Goal: Task Accomplishment & Management: Manage account settings

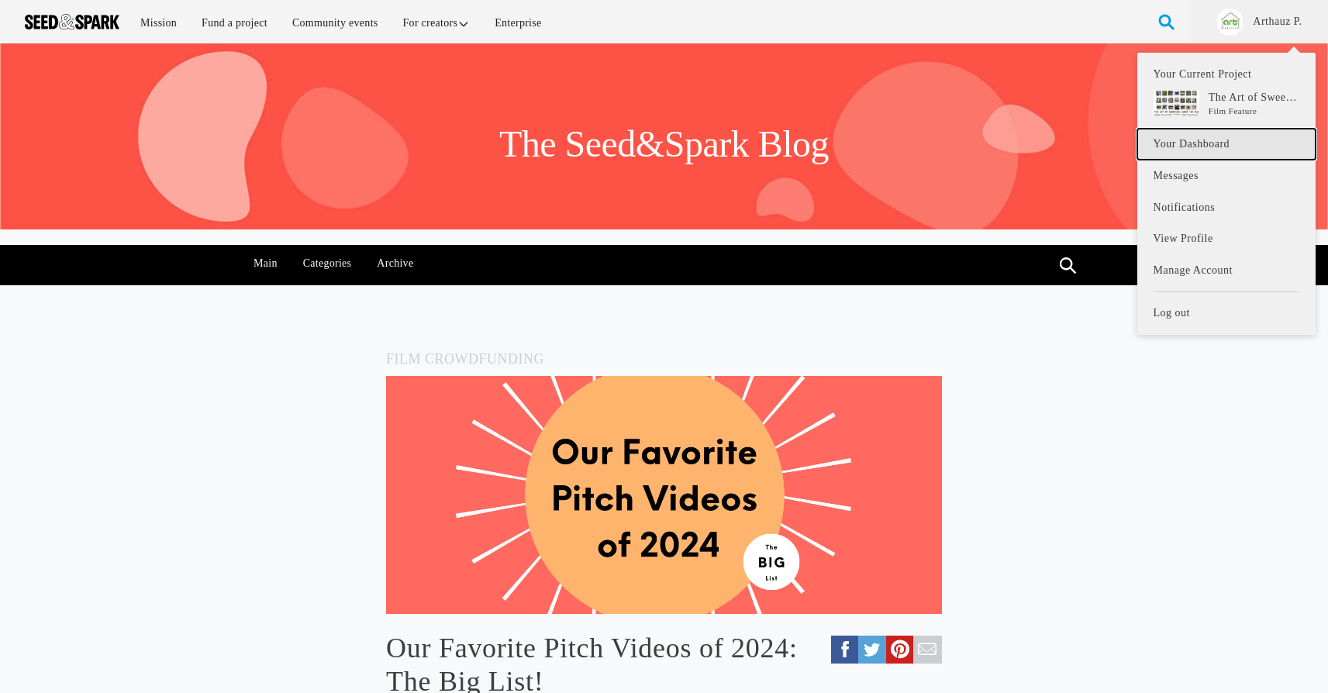
click at [1196, 147] on link "Your Dashboard" at bounding box center [1227, 145] width 178 height 32
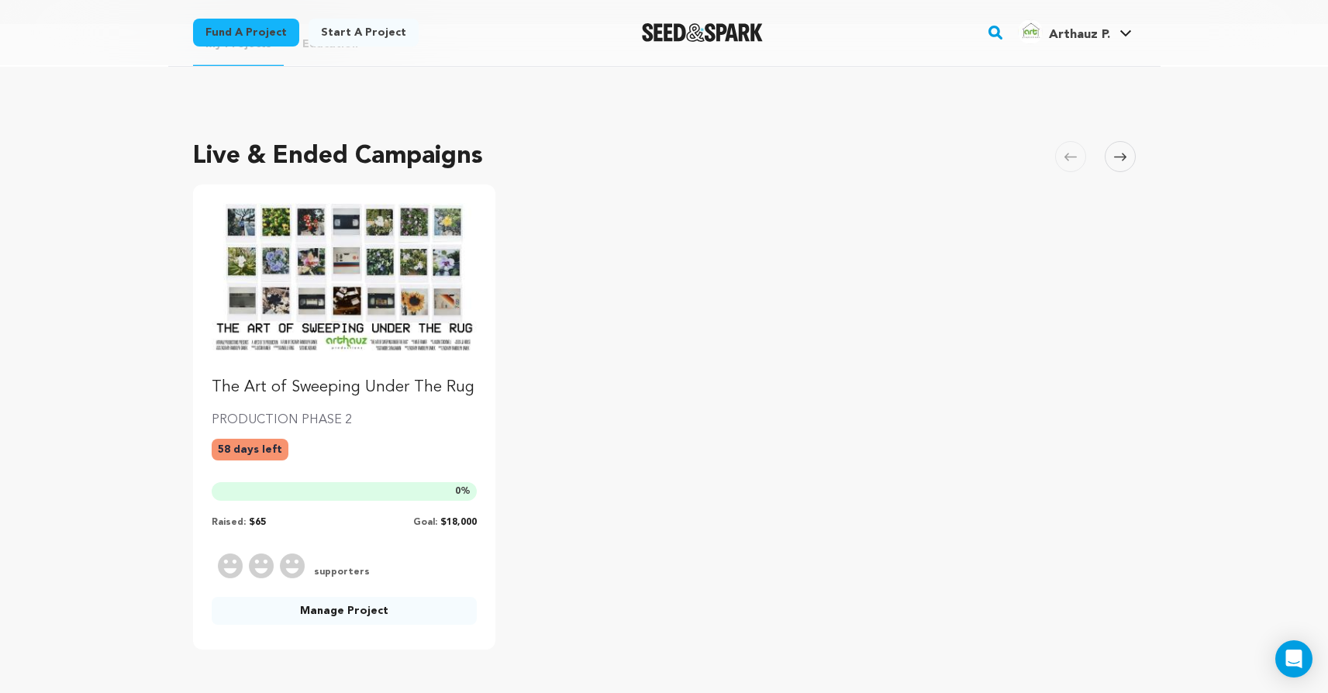
scroll to position [40, 0]
click at [378, 330] on img "Fund The Art of Sweeping Under The Rug" at bounding box center [345, 278] width 266 height 149
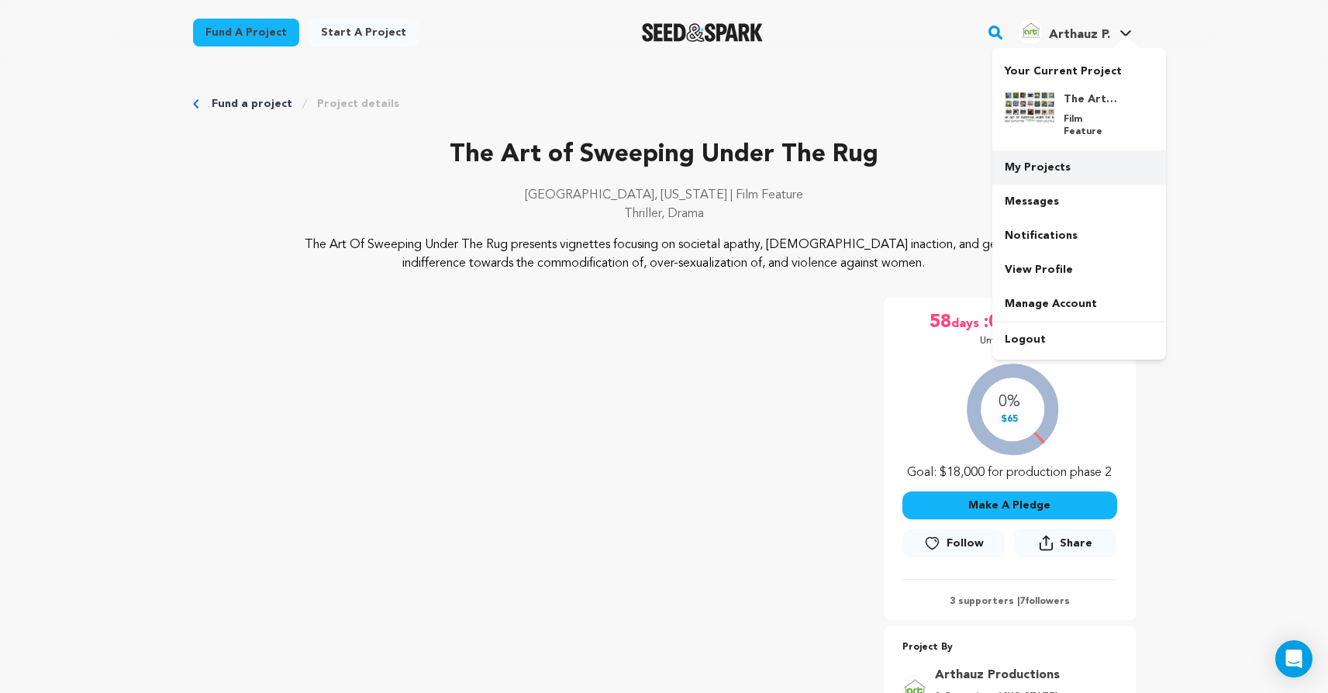
click at [1045, 150] on link "My Projects" at bounding box center [1080, 167] width 174 height 34
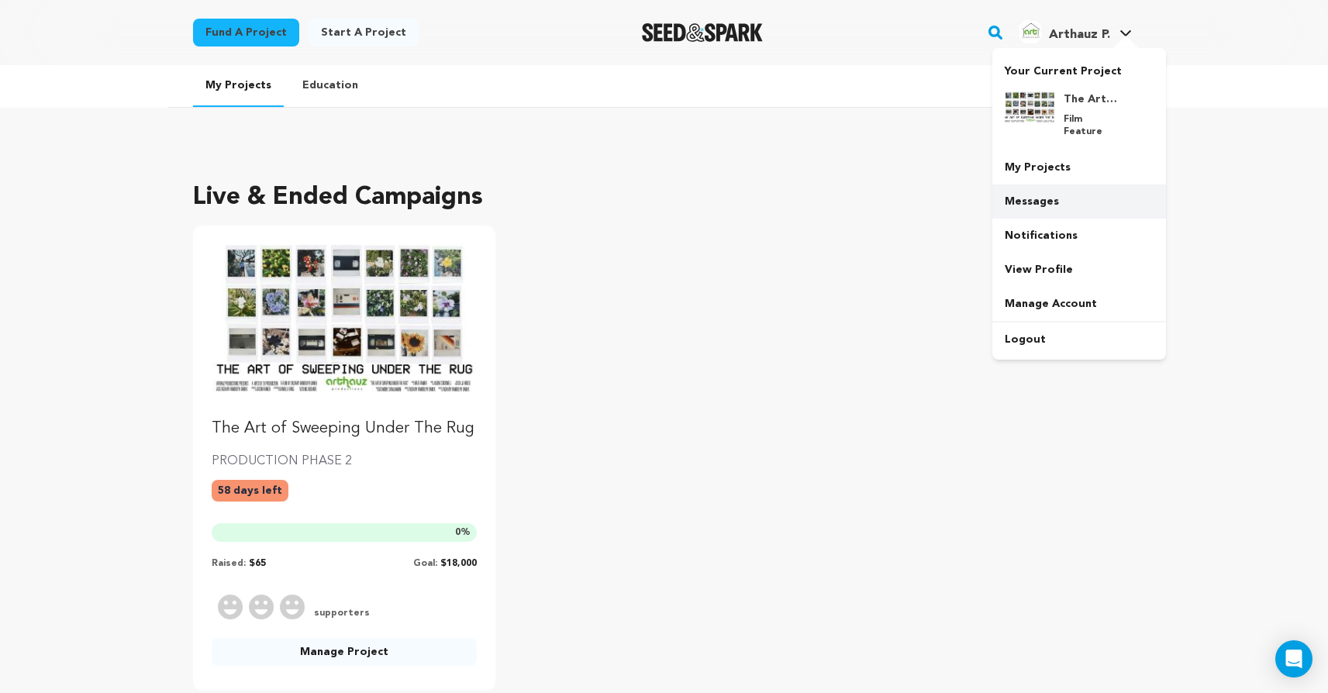
click at [1059, 188] on link "Messages" at bounding box center [1080, 202] width 174 height 34
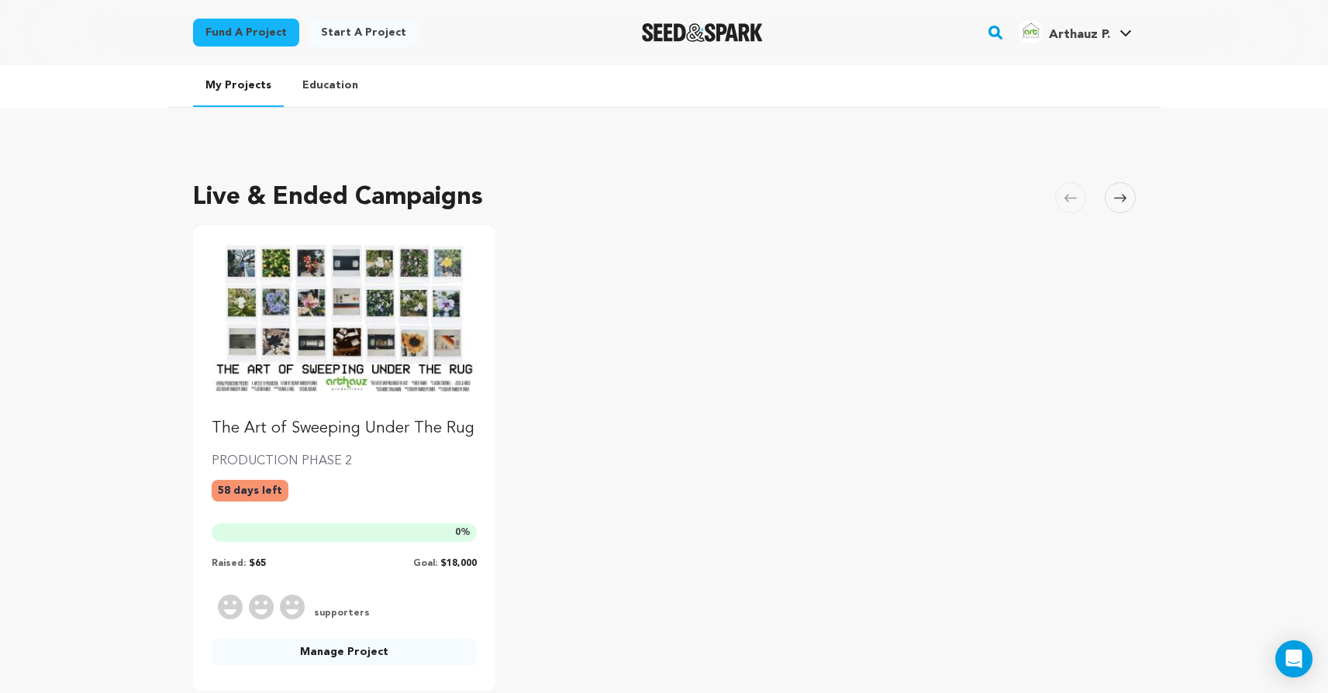
click at [683, 14] on div at bounding box center [703, 32] width 215 height 40
click at [675, 33] on img "Seed&Spark Homepage" at bounding box center [703, 32] width 122 height 19
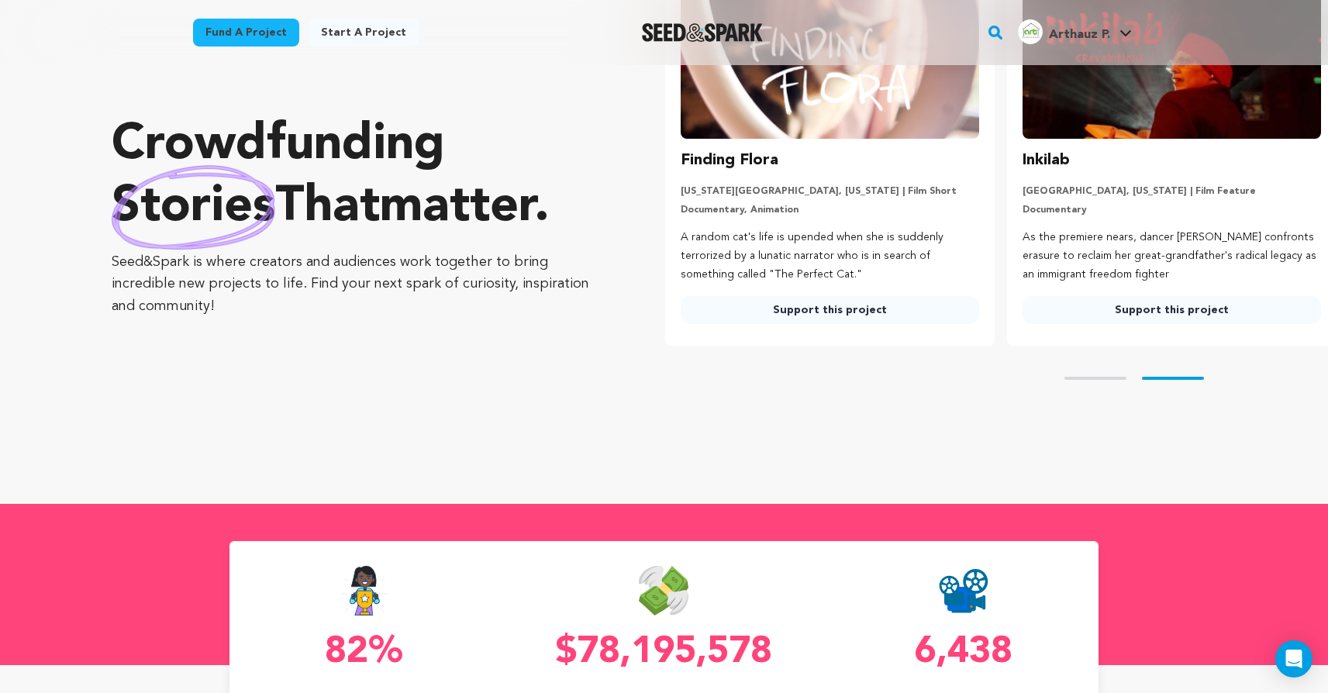
scroll to position [0, 354]
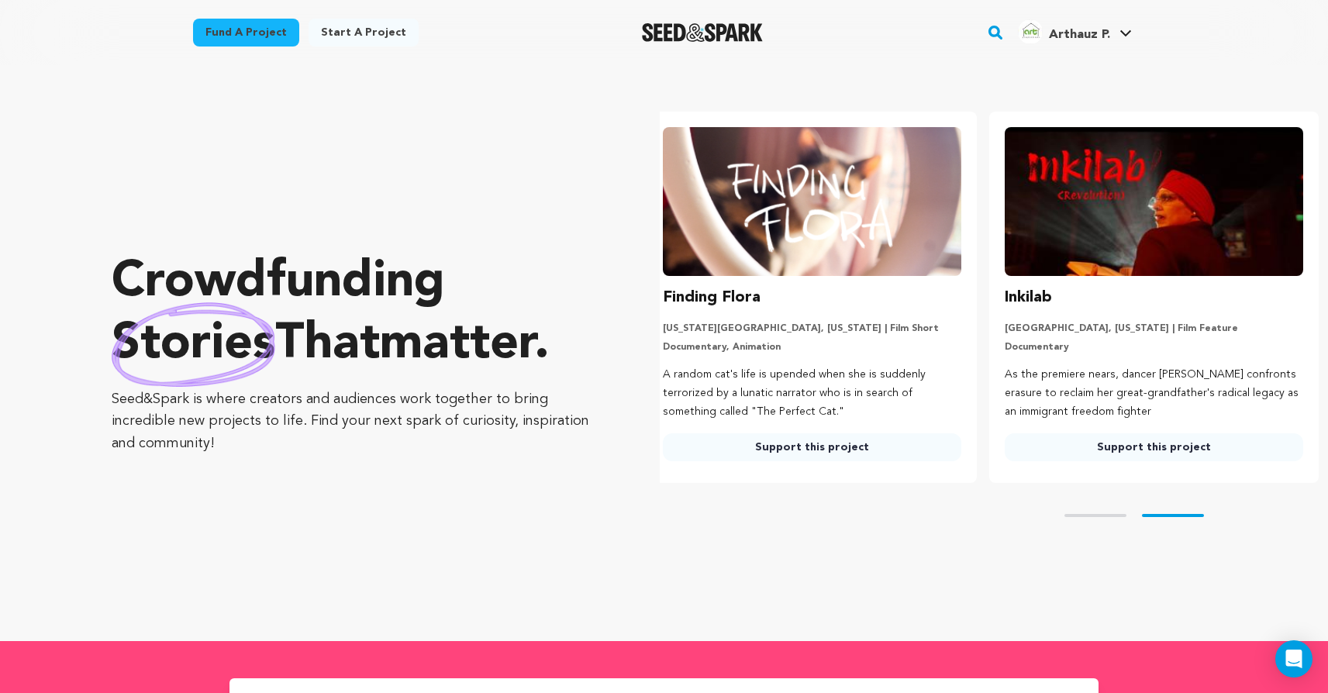
click at [917, 227] on img at bounding box center [812, 201] width 299 height 149
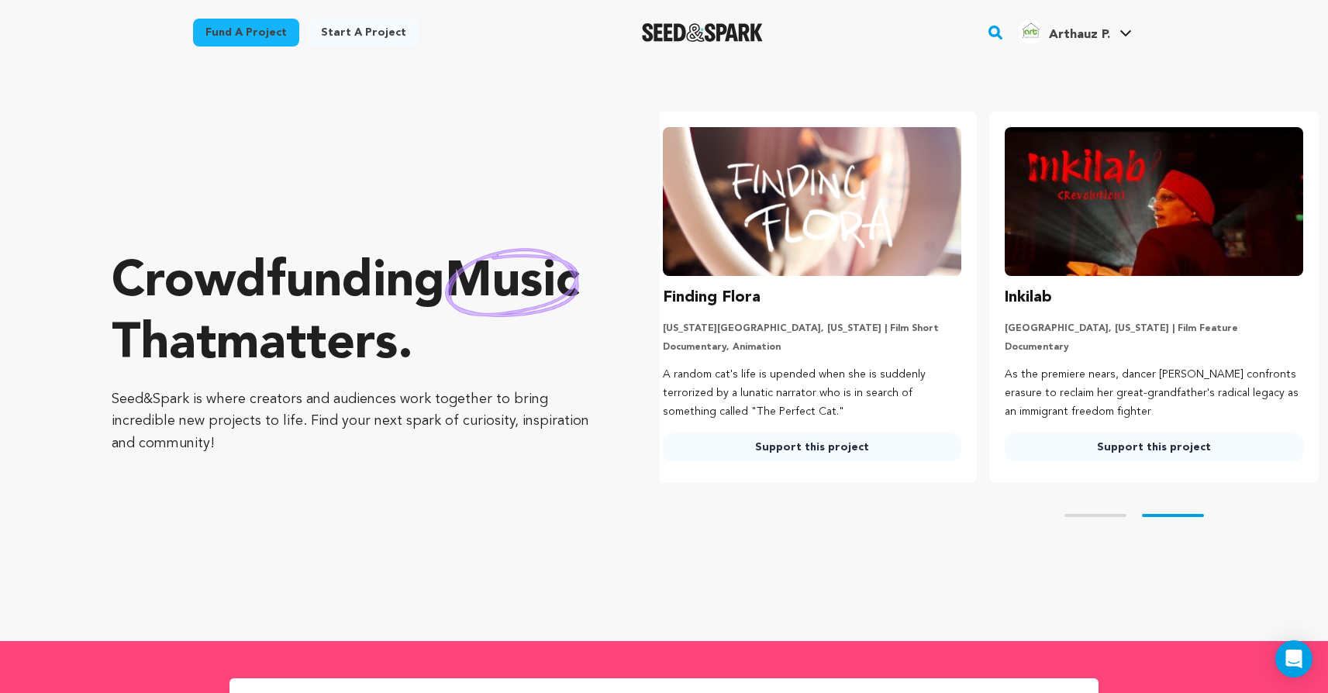
click at [868, 445] on link "Support this project" at bounding box center [812, 447] width 299 height 28
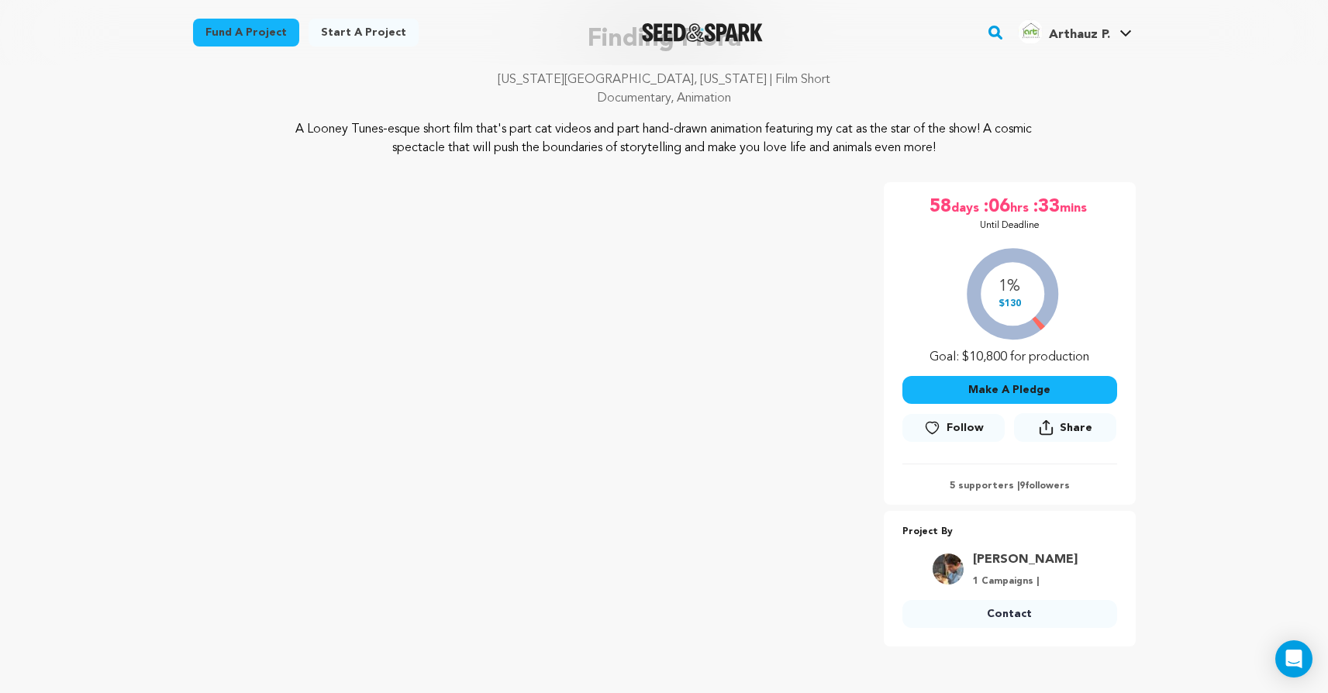
scroll to position [118, 0]
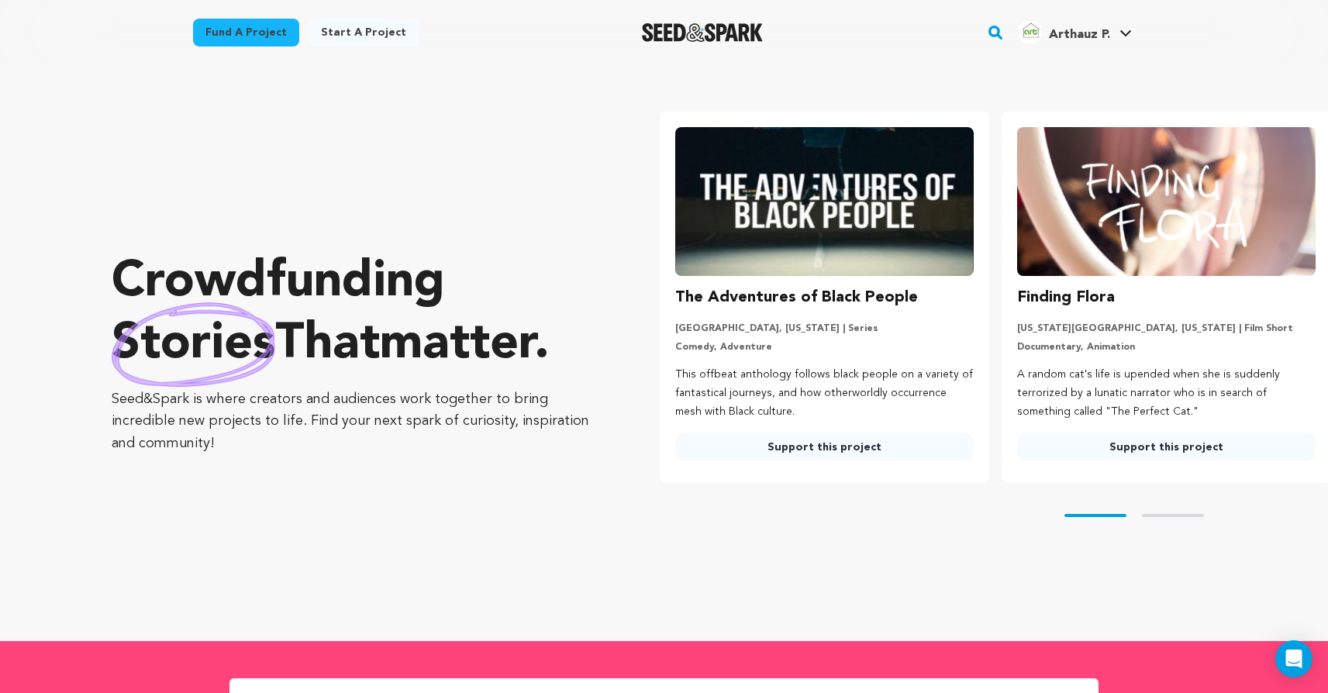
click at [773, 453] on link "Support this project" at bounding box center [824, 447] width 299 height 28
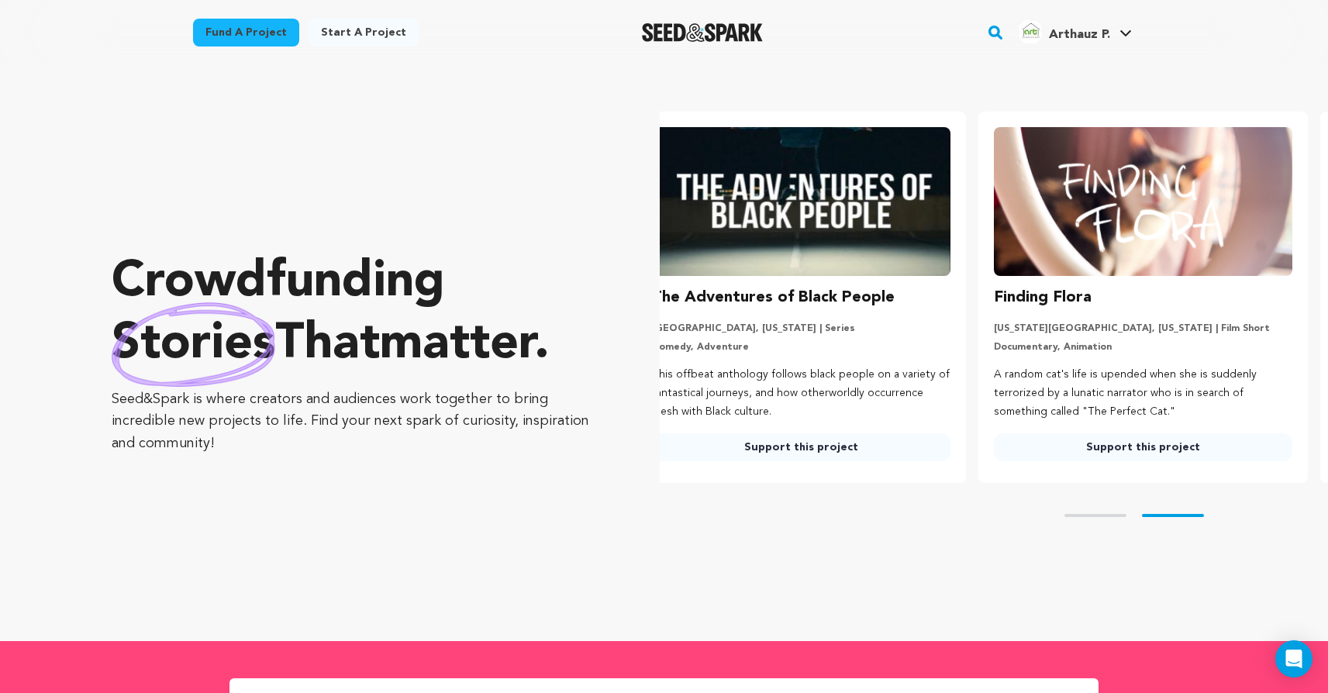
scroll to position [0, 65]
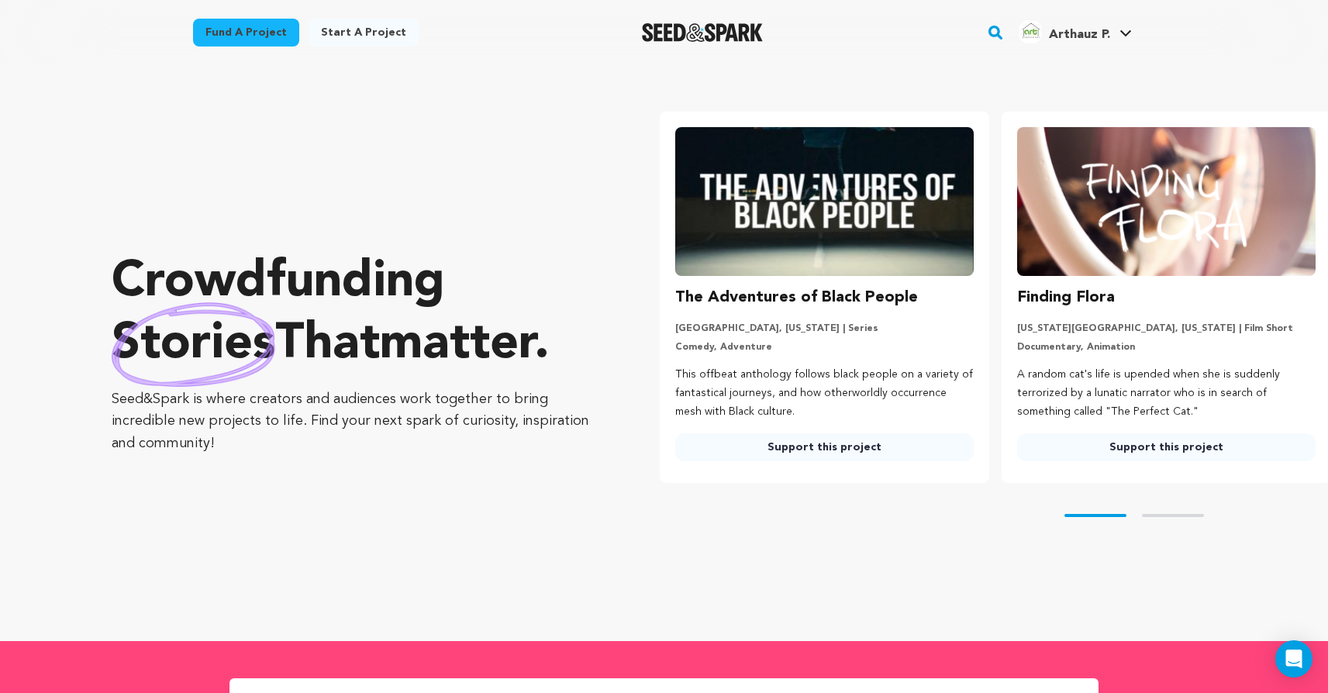
click at [1180, 511] on div "Skip to prev slide page Skip to next slide page" at bounding box center [994, 515] width 668 height 65
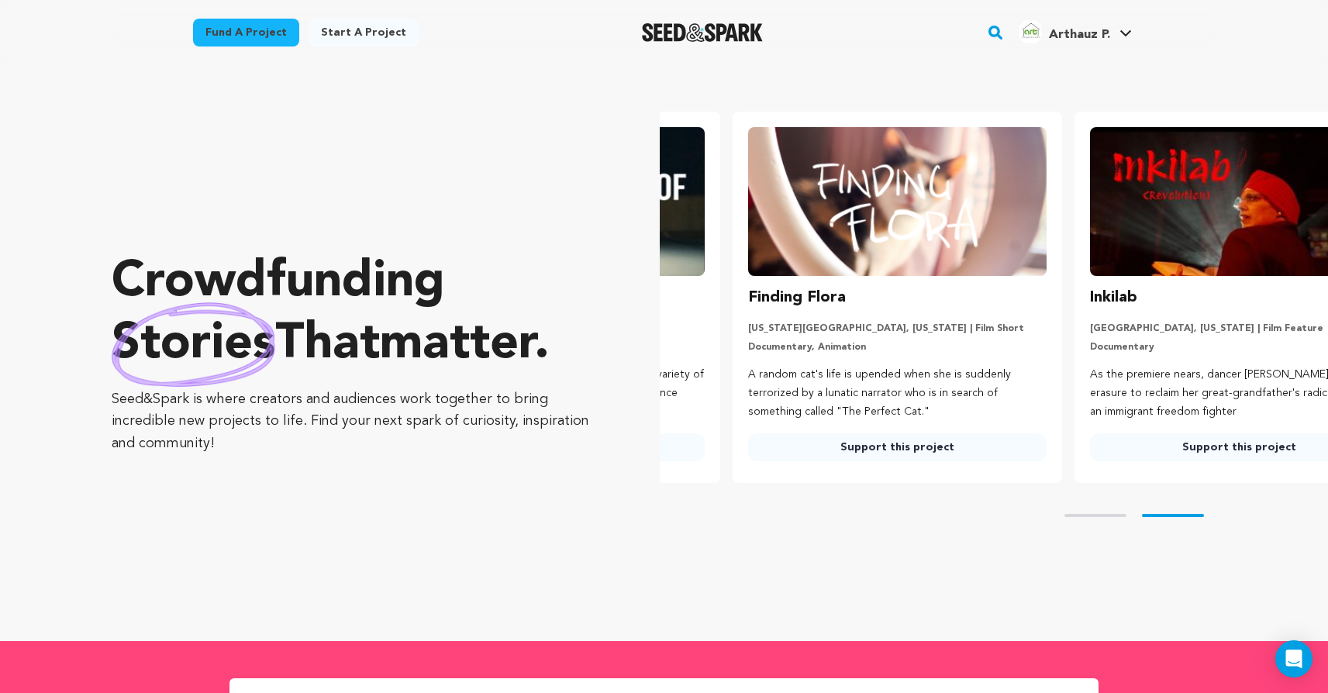
scroll to position [0, 354]
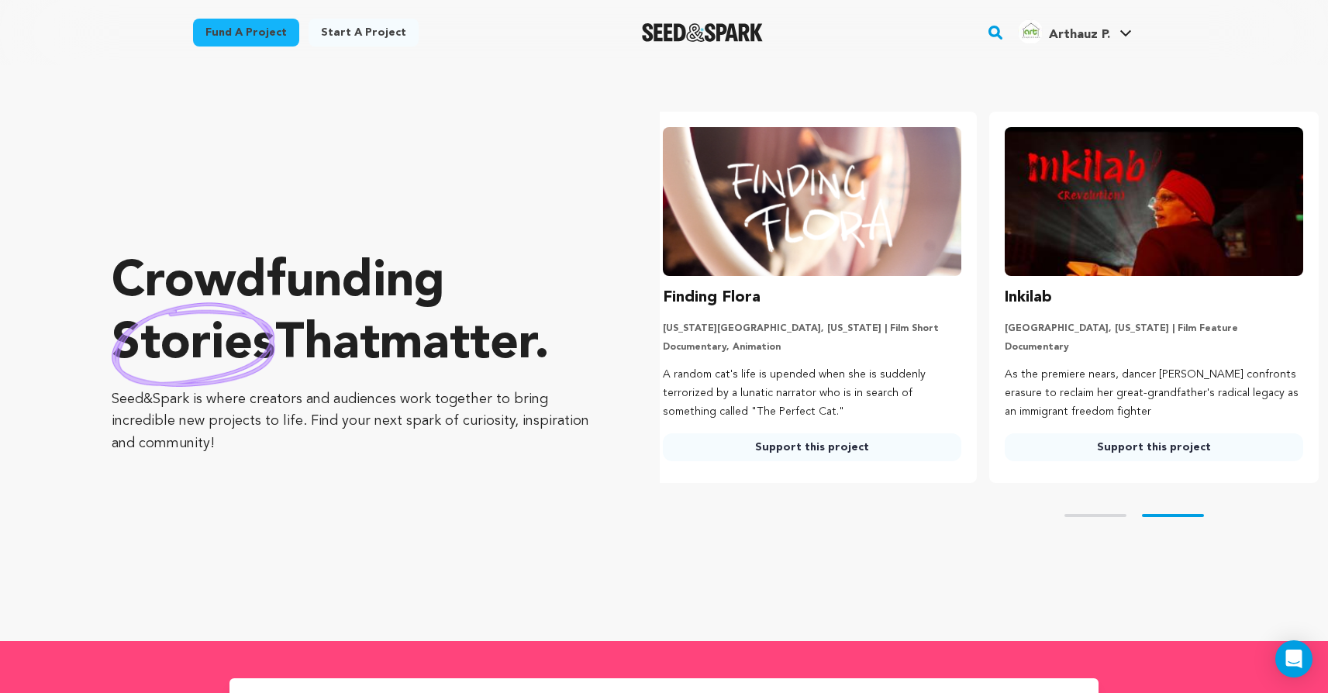
click at [1148, 317] on div "Inkilab San Francisco, California | Film Feature Documentary As the premiere ne…" at bounding box center [1154, 373] width 299 height 176
click at [1128, 451] on link "Support this project" at bounding box center [1154, 447] width 299 height 28
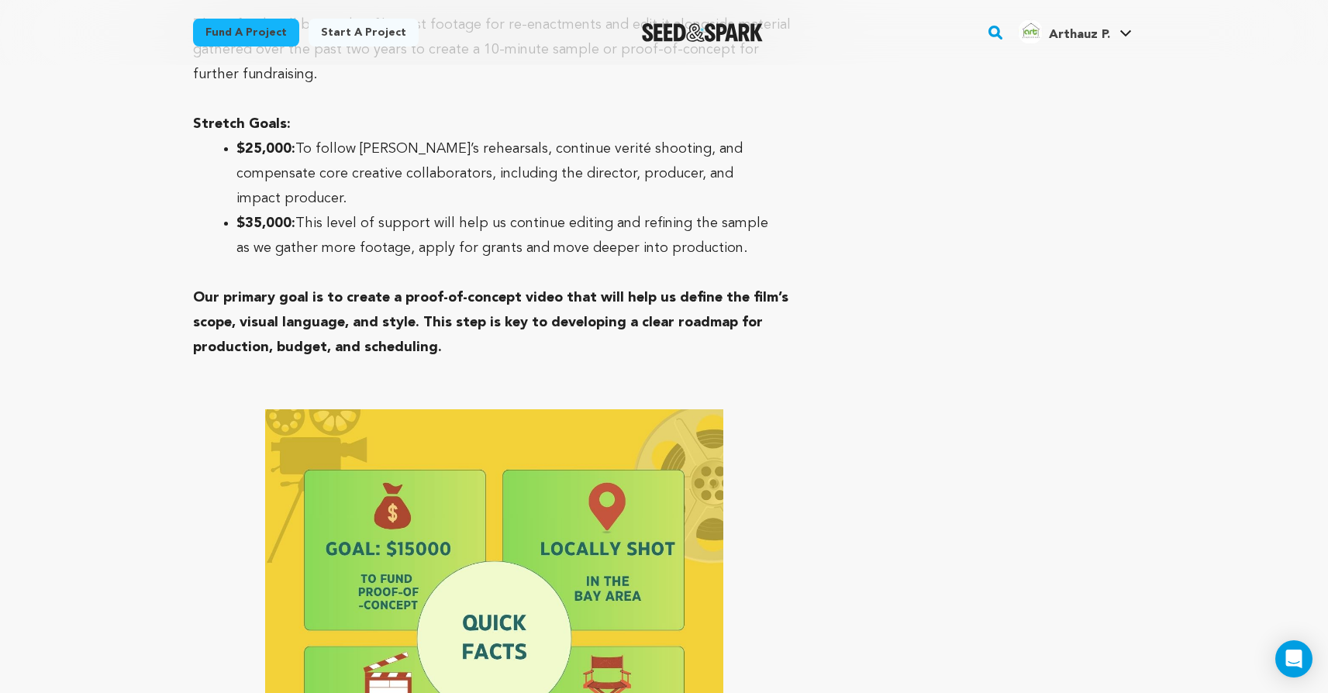
scroll to position [10326, 0]
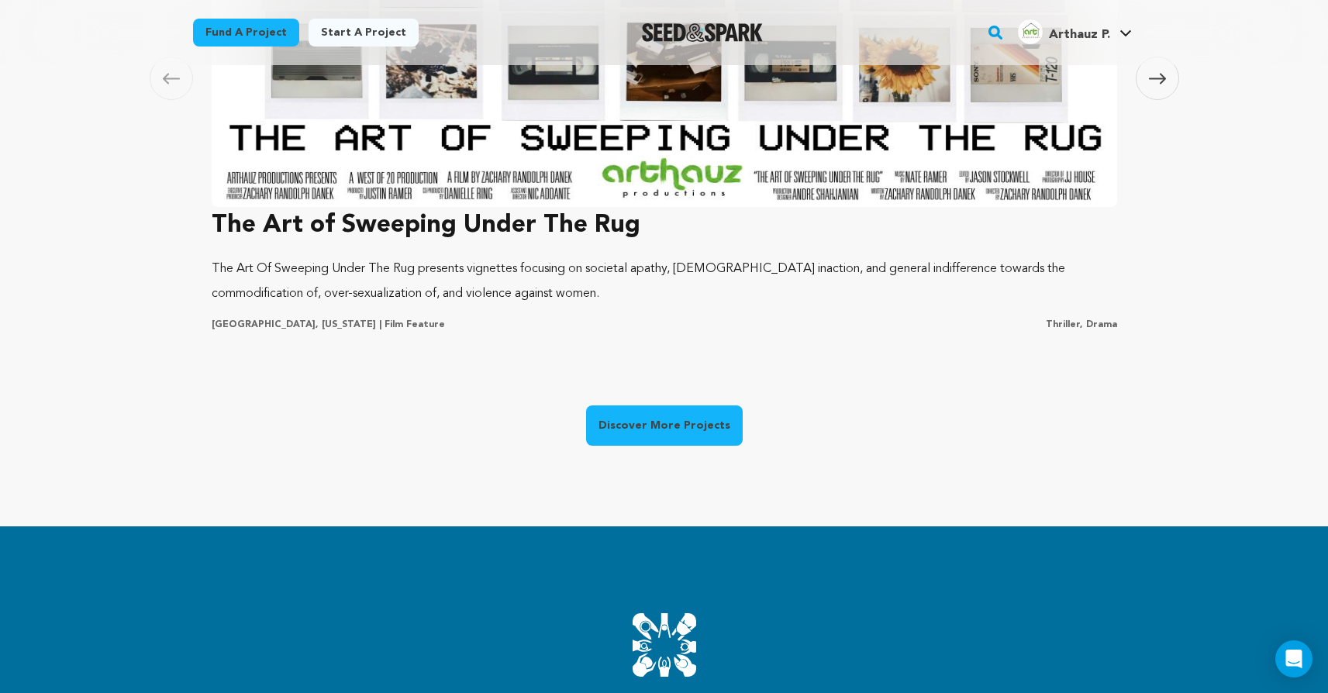
scroll to position [0, 354]
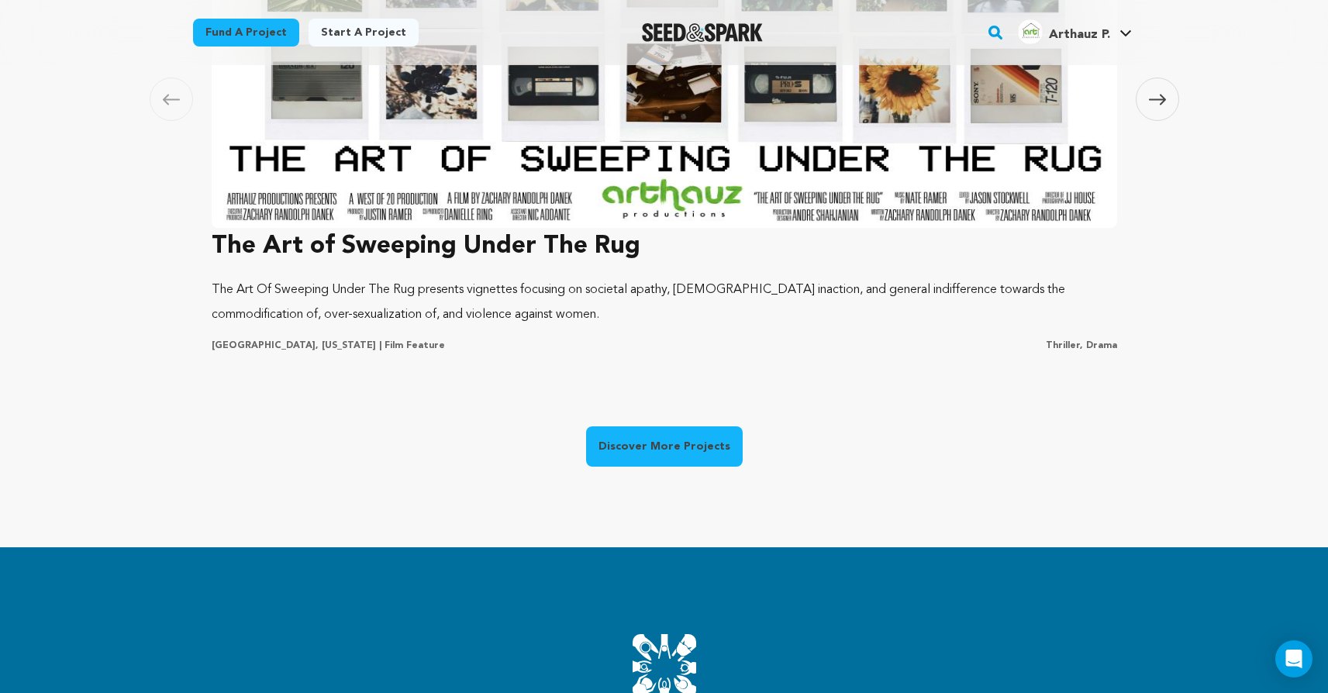
click at [691, 448] on link "Discover More Projects" at bounding box center [664, 447] width 157 height 40
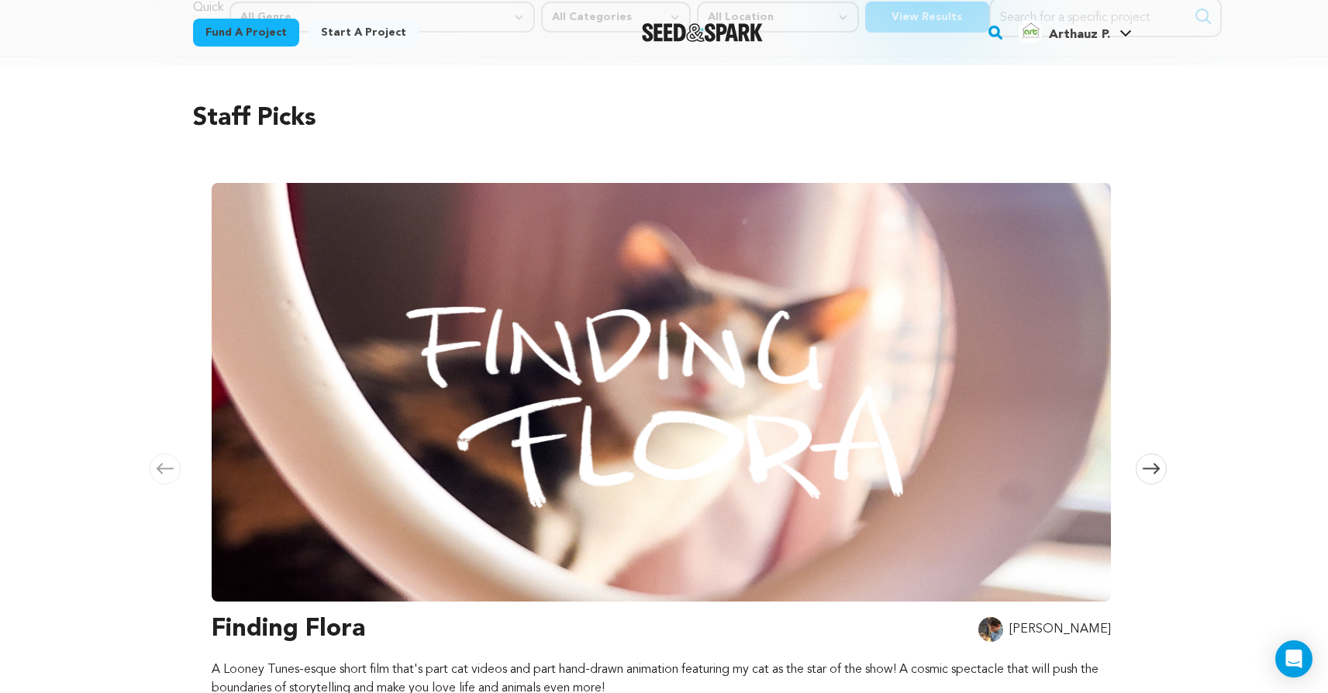
scroll to position [175, 0]
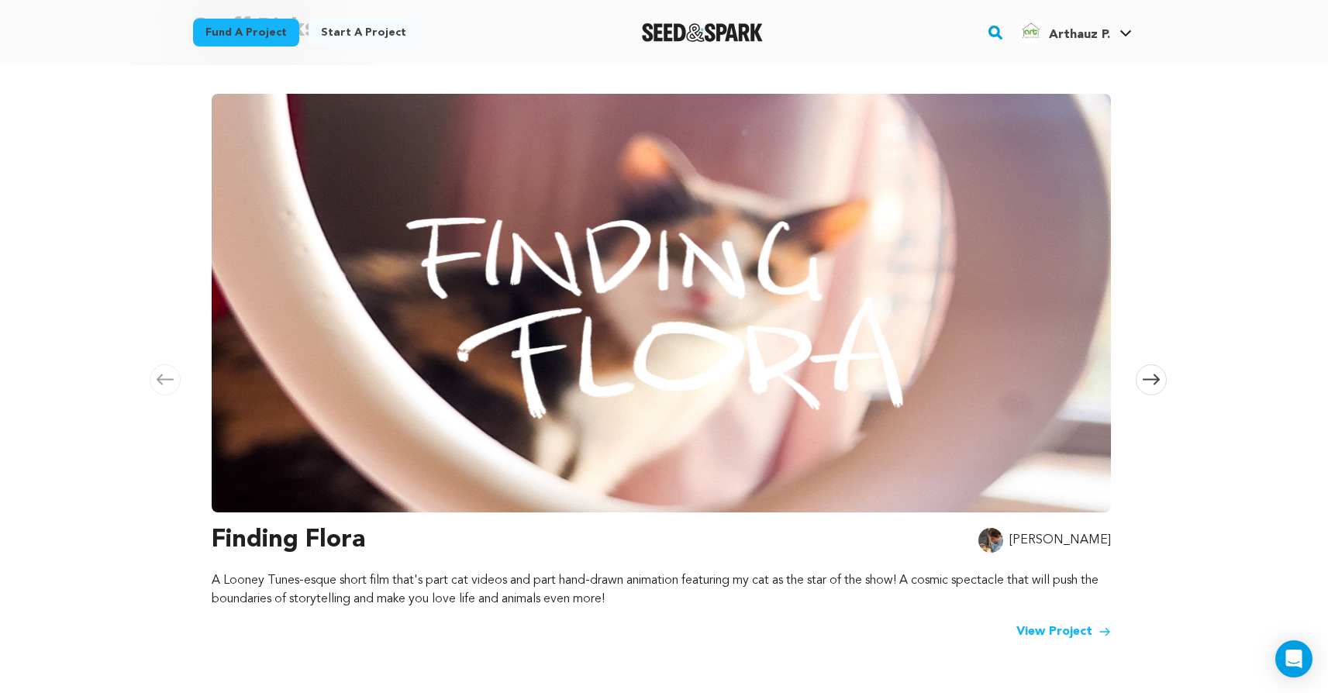
click at [1155, 387] on div "Staff Picks [GEOGRAPHIC_DATA] Skip to previous slide page [GEOGRAPHIC_DATA] Fin…" at bounding box center [664, 330] width 993 height 726
click at [1155, 377] on icon at bounding box center [1151, 380] width 17 height 12
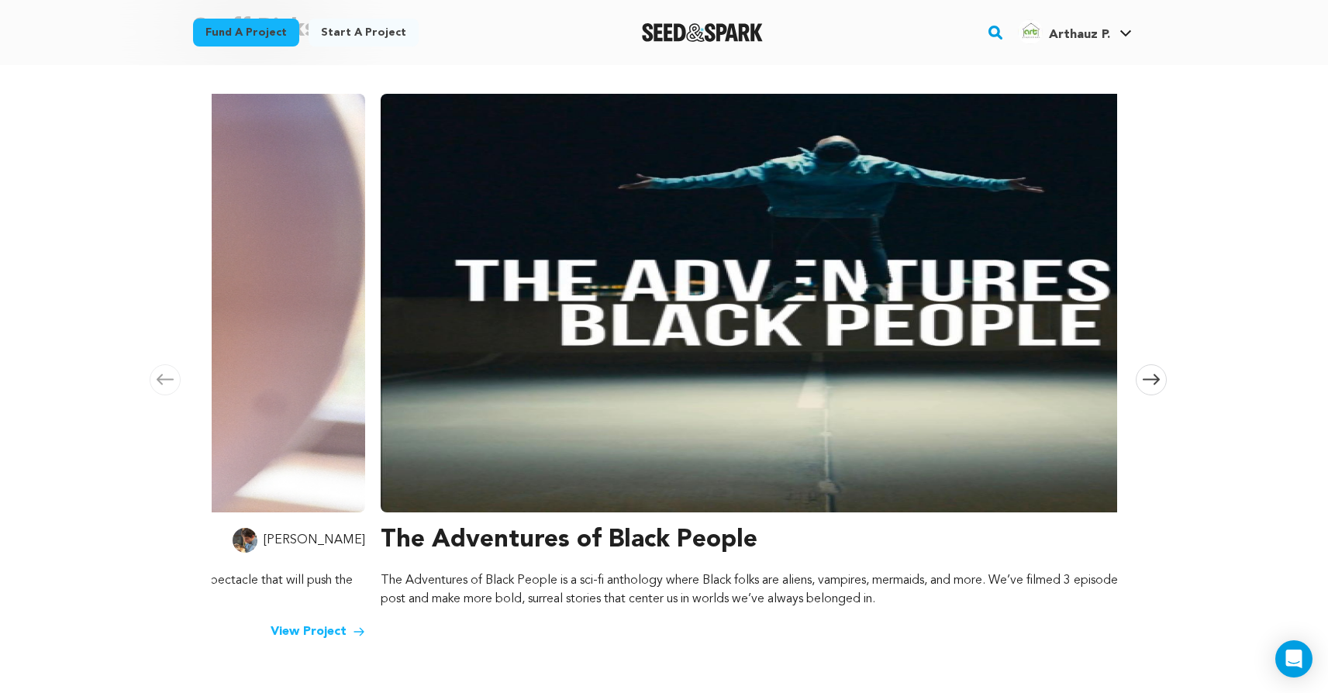
click at [1155, 377] on icon at bounding box center [1151, 380] width 17 height 12
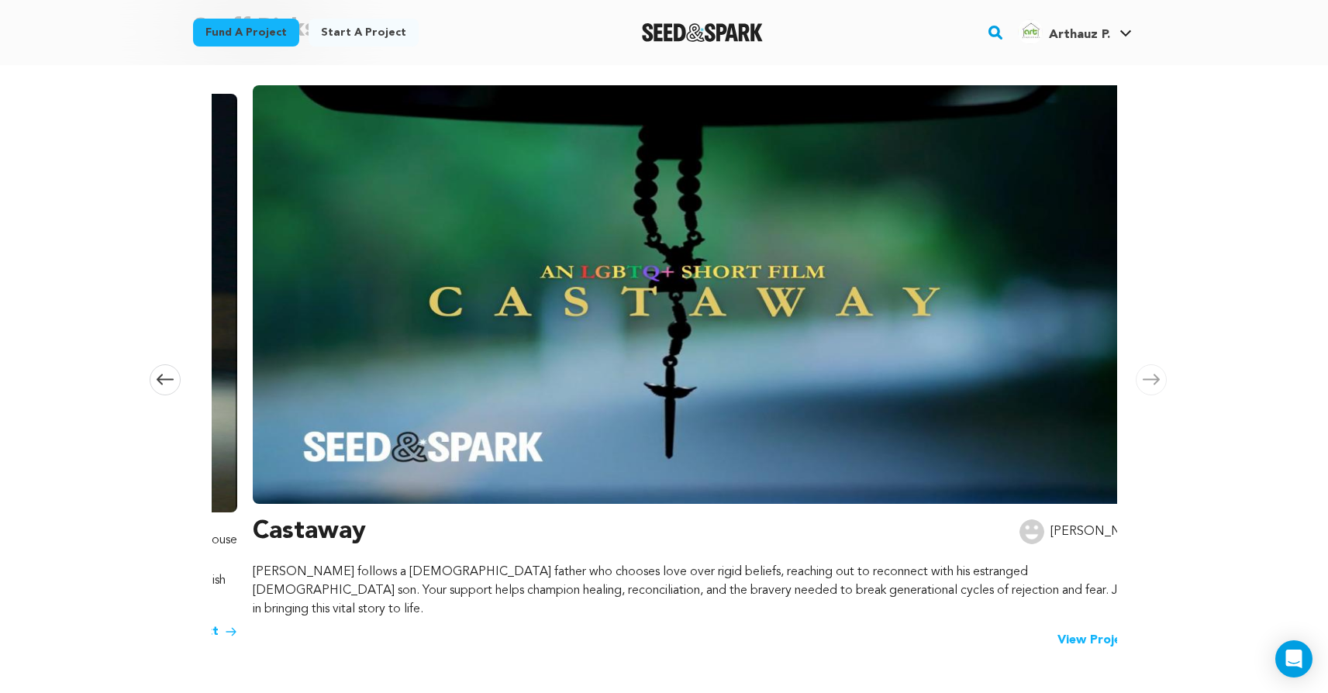
click at [1155, 377] on icon at bounding box center [1151, 380] width 17 height 12
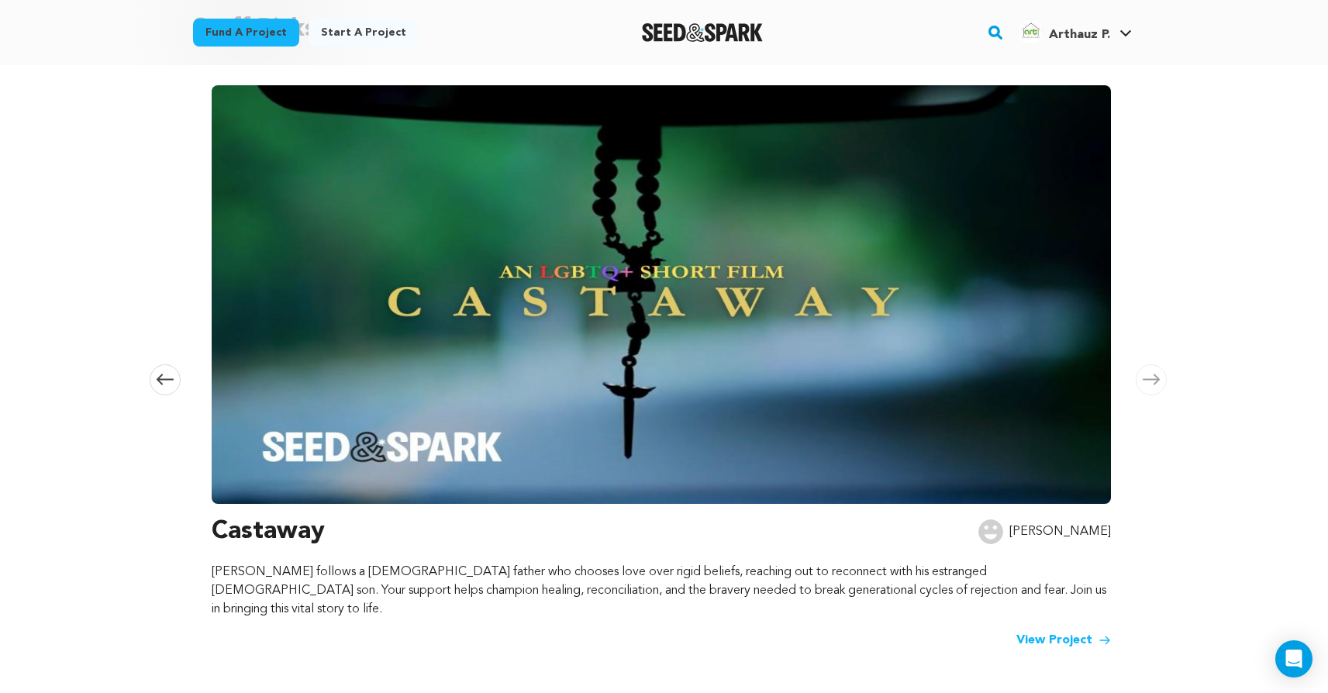
click at [948, 372] on img at bounding box center [662, 294] width 900 height 419
click at [1046, 631] on link "View Project" at bounding box center [1064, 640] width 95 height 19
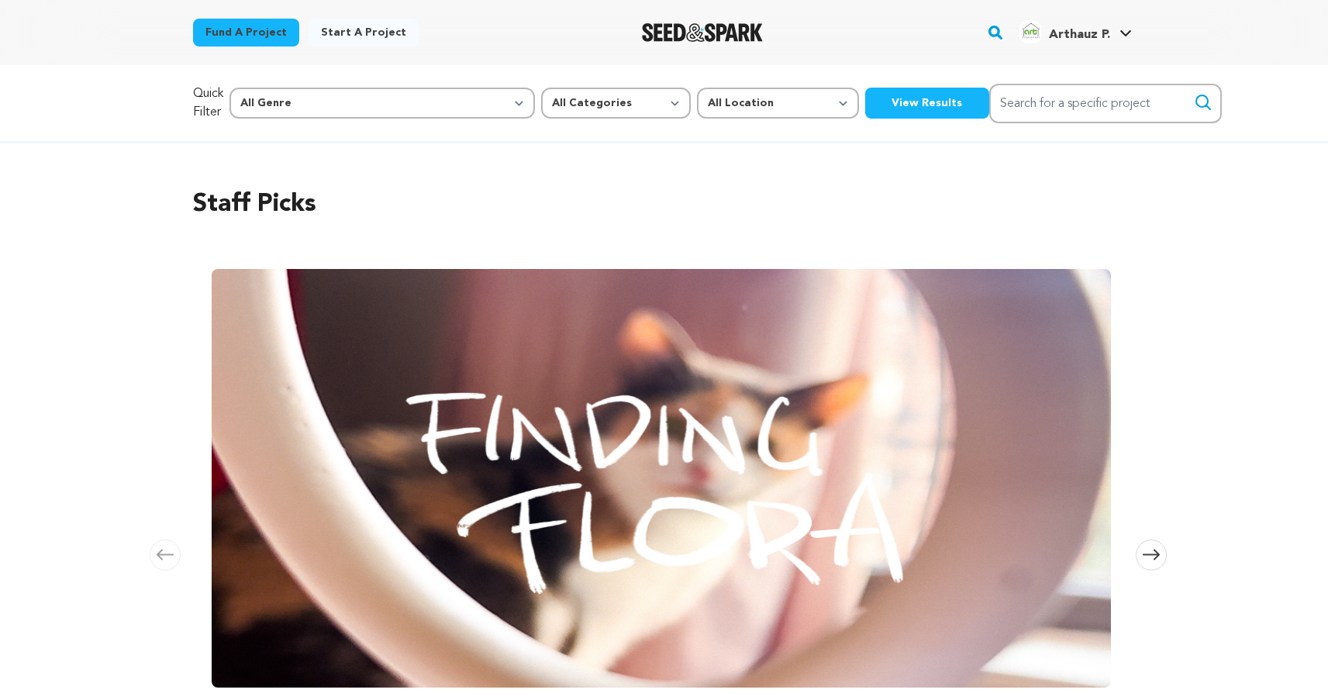
scroll to position [175, 0]
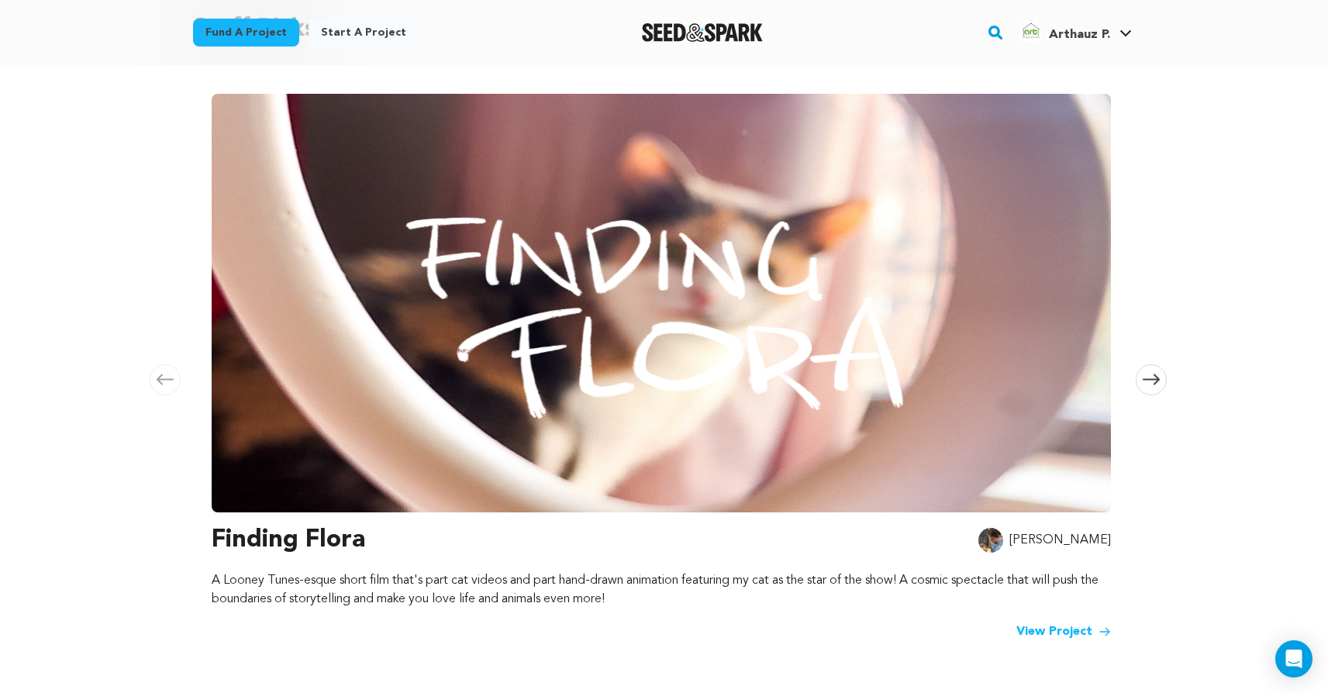
click at [335, 354] on img at bounding box center [662, 303] width 900 height 419
click at [285, 544] on h3 "Finding Flora" at bounding box center [289, 540] width 154 height 37
click at [1047, 623] on link "View Project" at bounding box center [1064, 632] width 95 height 19
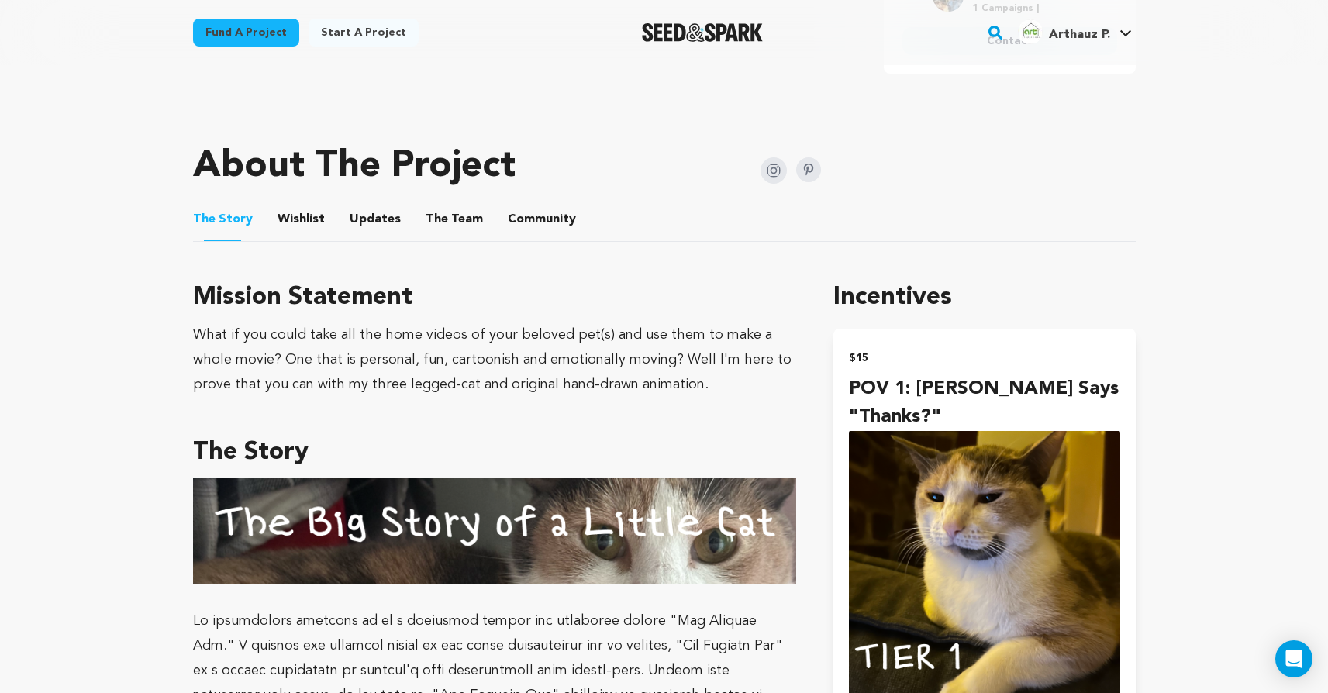
scroll to position [690, 0]
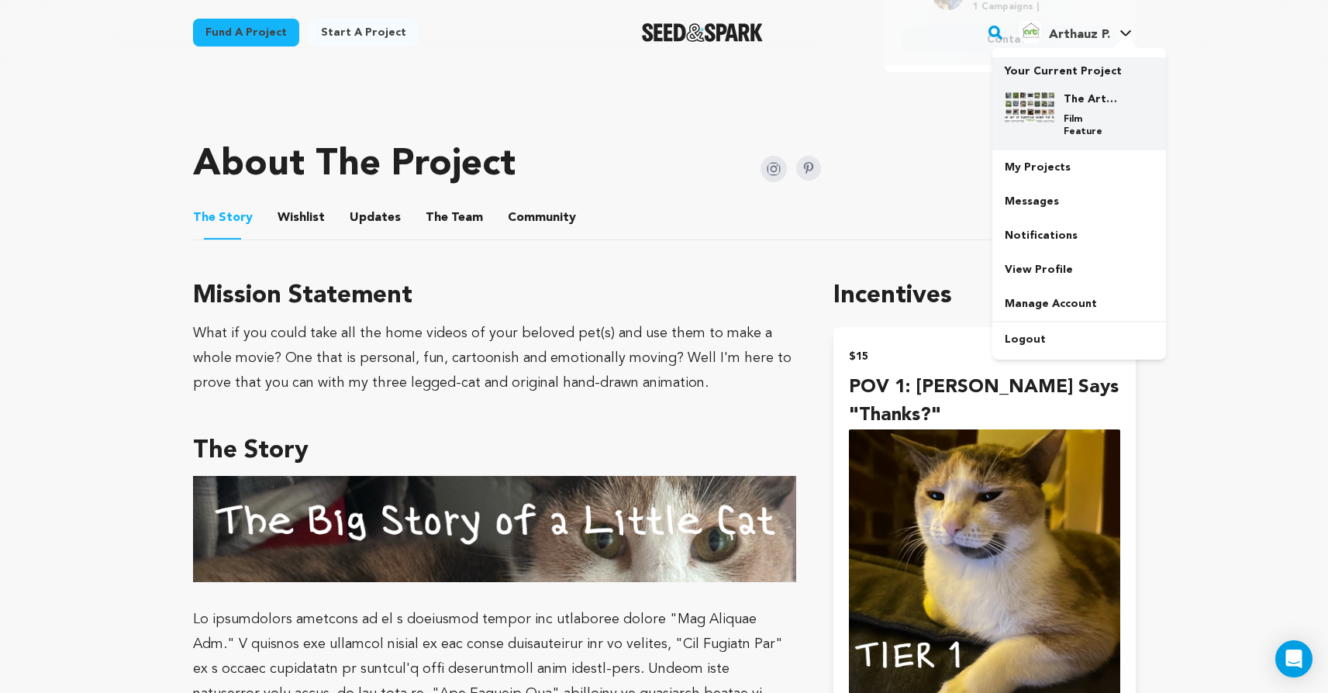
click at [1066, 85] on div "The Art of Sweeping Under The Rug Film Feature" at bounding box center [1079, 114] width 149 height 71
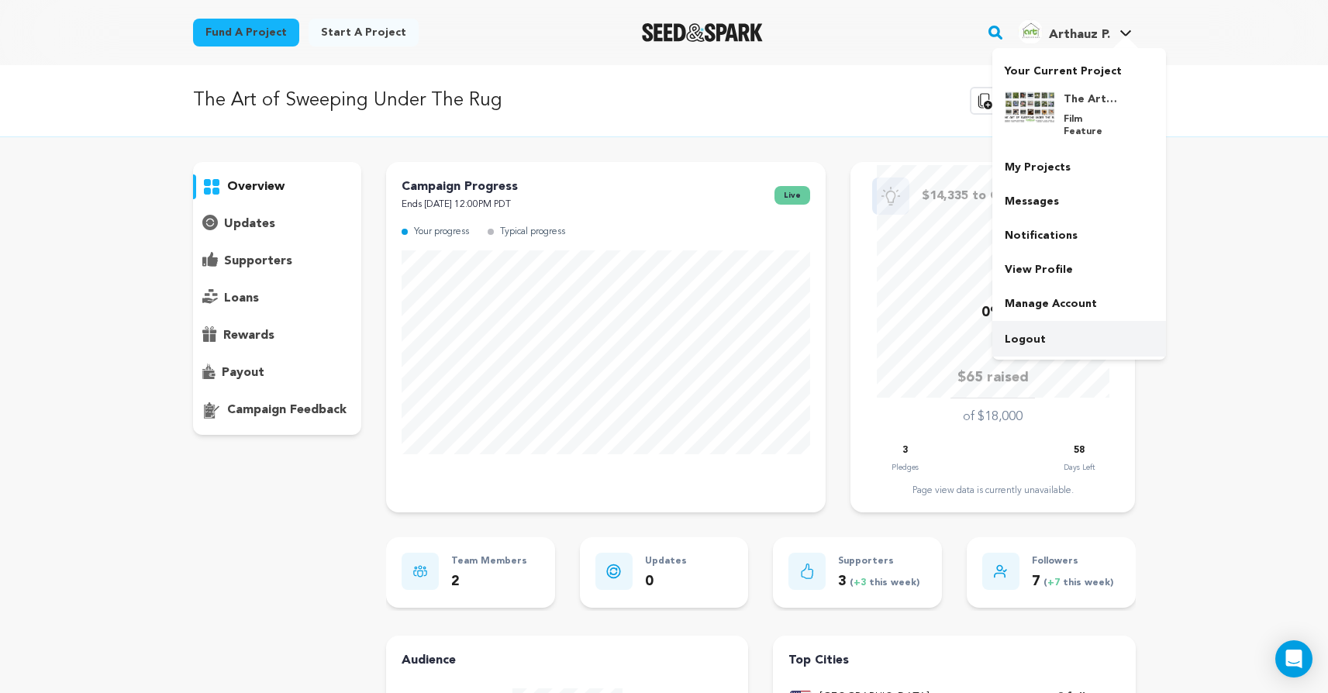
click at [1027, 323] on link "Logout" at bounding box center [1080, 340] width 174 height 34
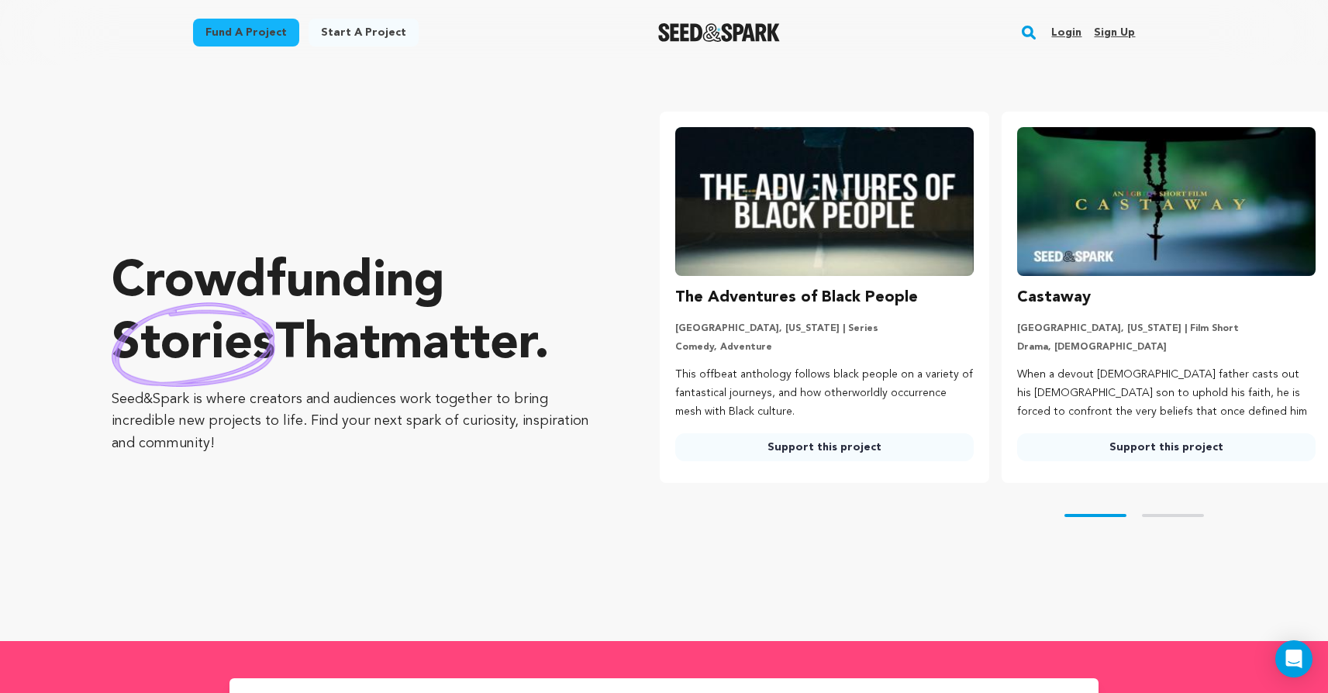
click at [1062, 39] on link "Login" at bounding box center [1067, 32] width 30 height 25
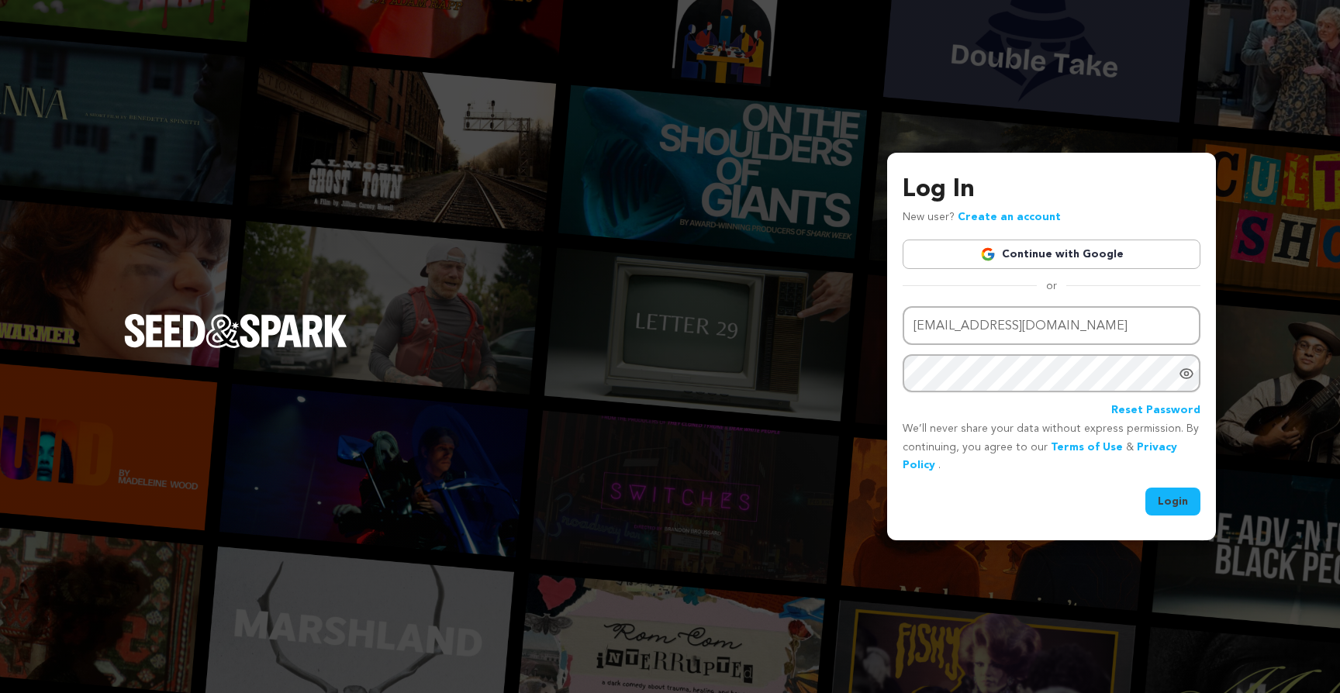
click at [972, 351] on div "Email address arthauzproductions@gmail.com Password Reset Password" at bounding box center [1052, 363] width 298 height 114
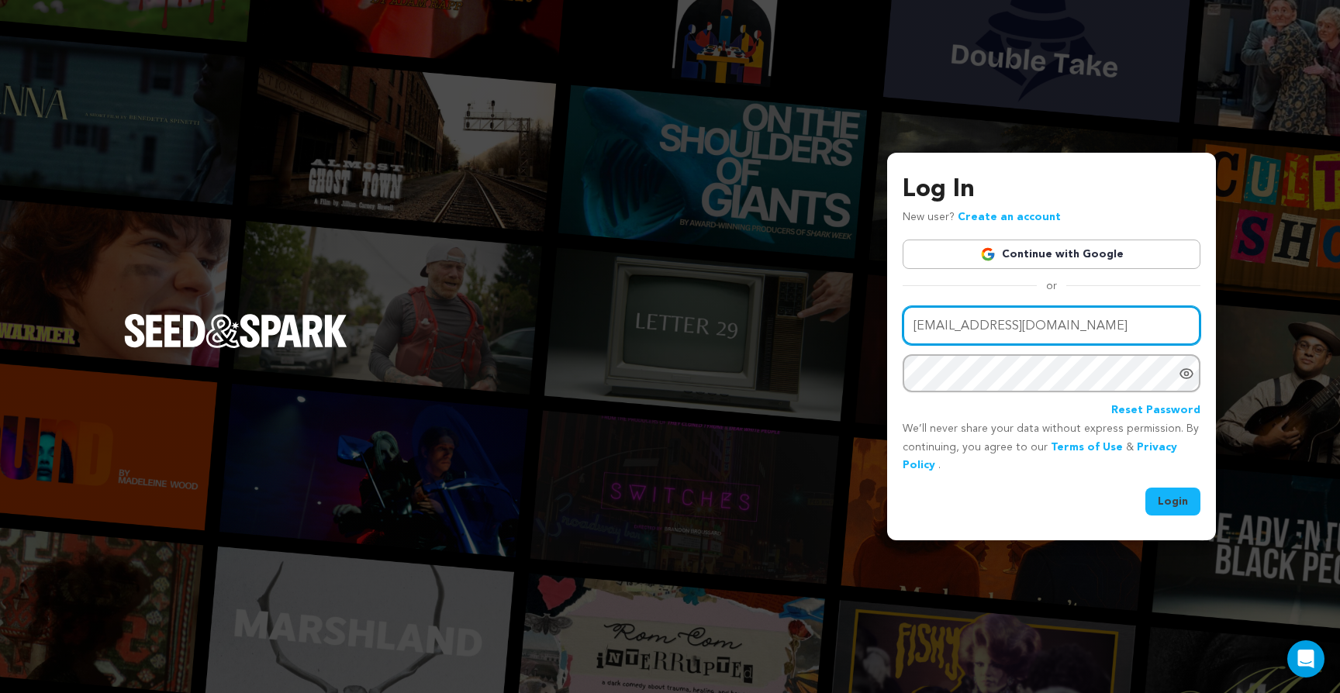
click at [983, 326] on input "arthauzproductions@gmail.com" at bounding box center [1052, 326] width 298 height 40
type input "anthonyblotti1997@gmail.com"
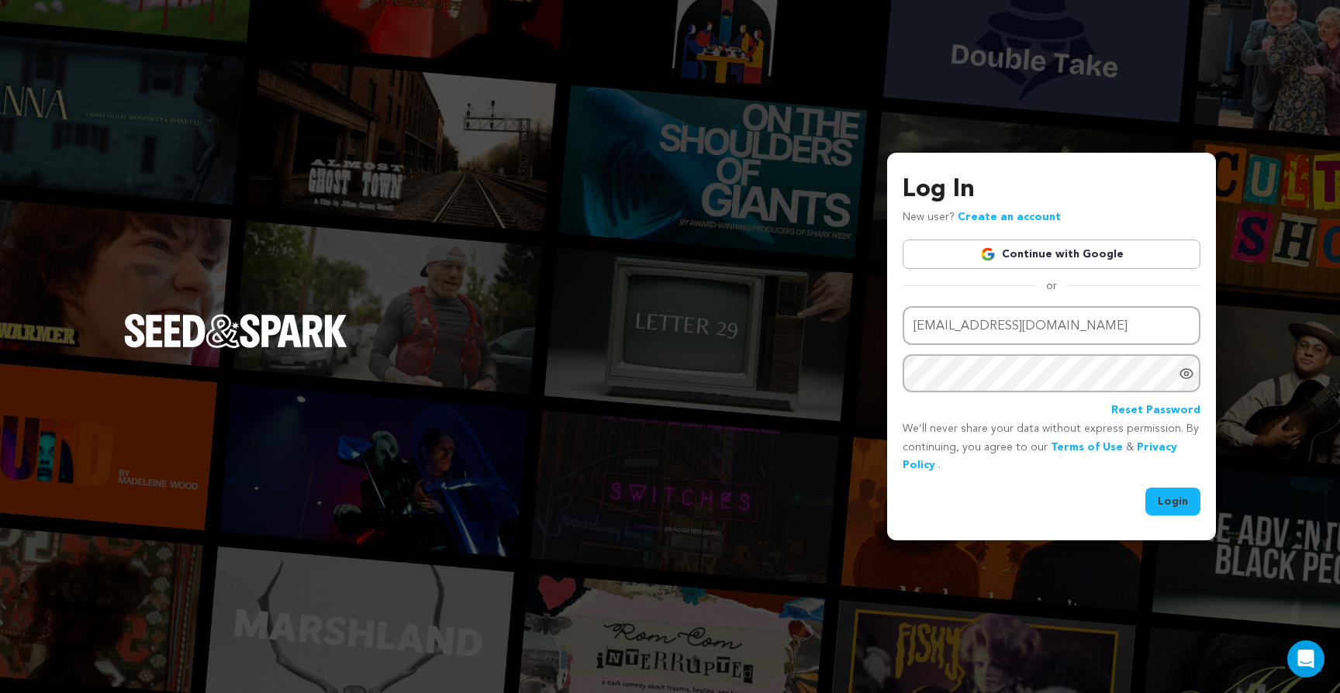
click at [1150, 497] on button "Login" at bounding box center [1172, 502] width 55 height 28
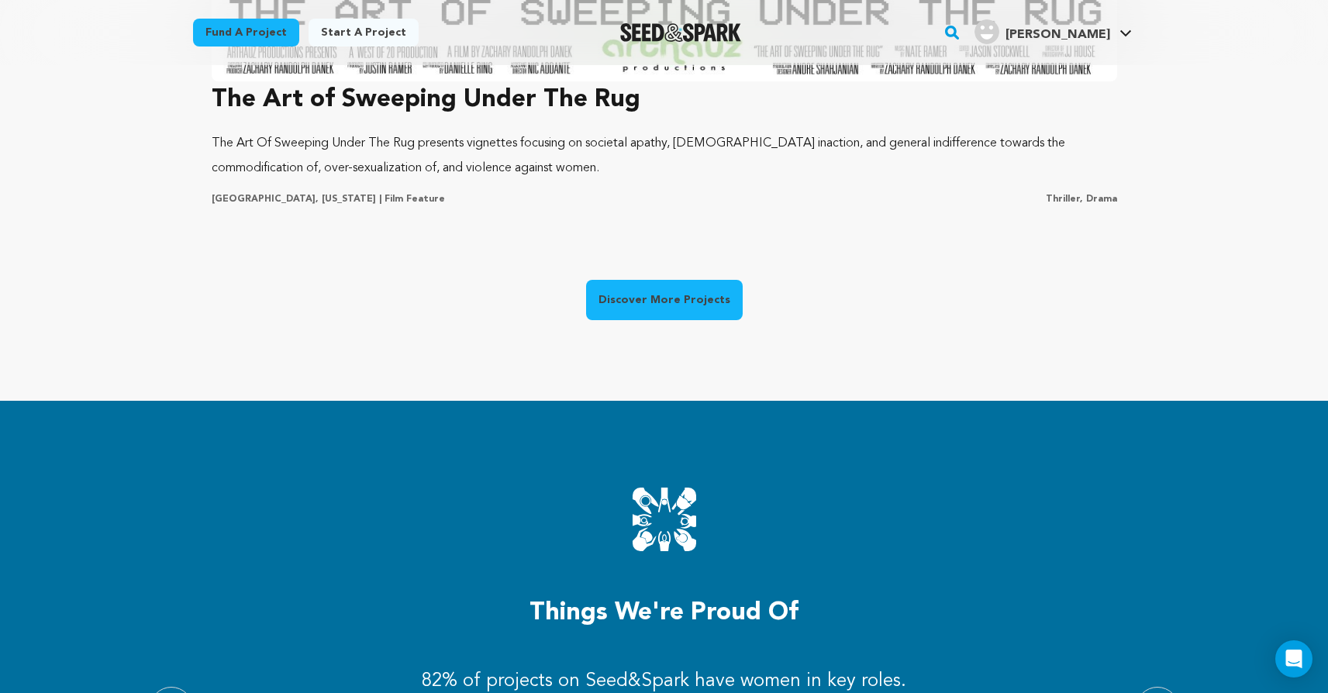
scroll to position [932, 0]
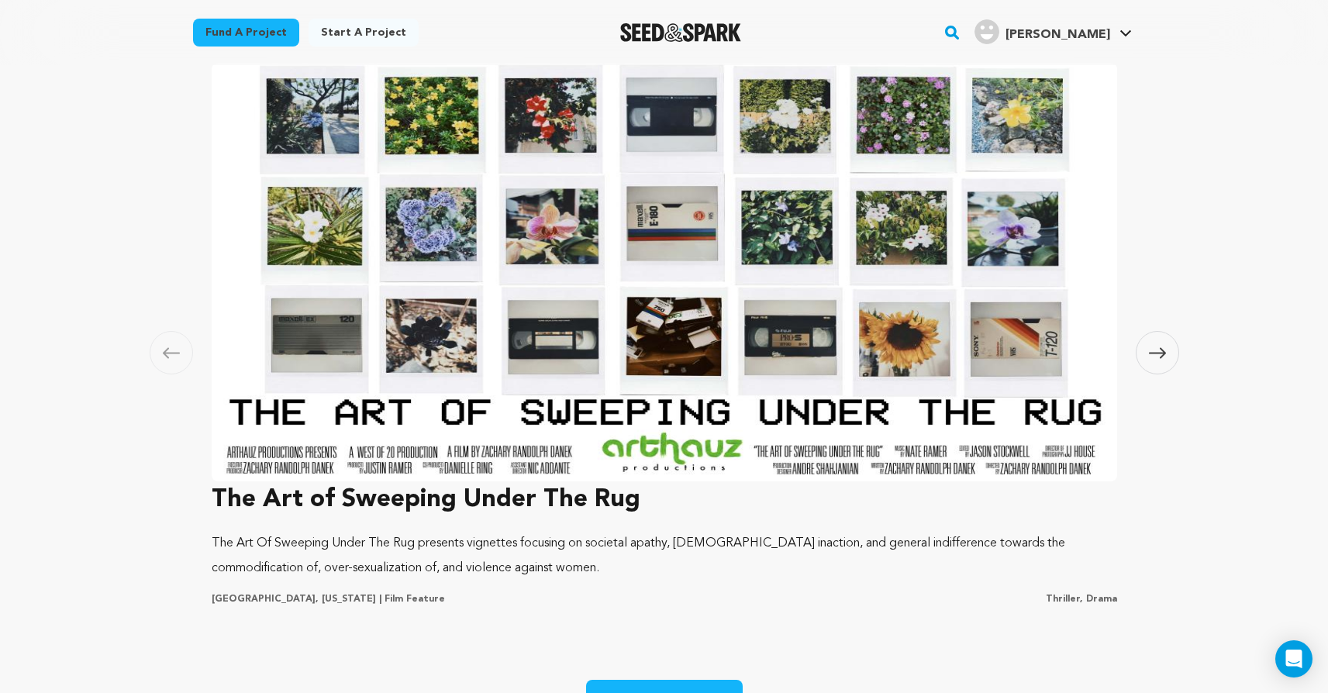
click at [861, 241] on img at bounding box center [665, 272] width 906 height 419
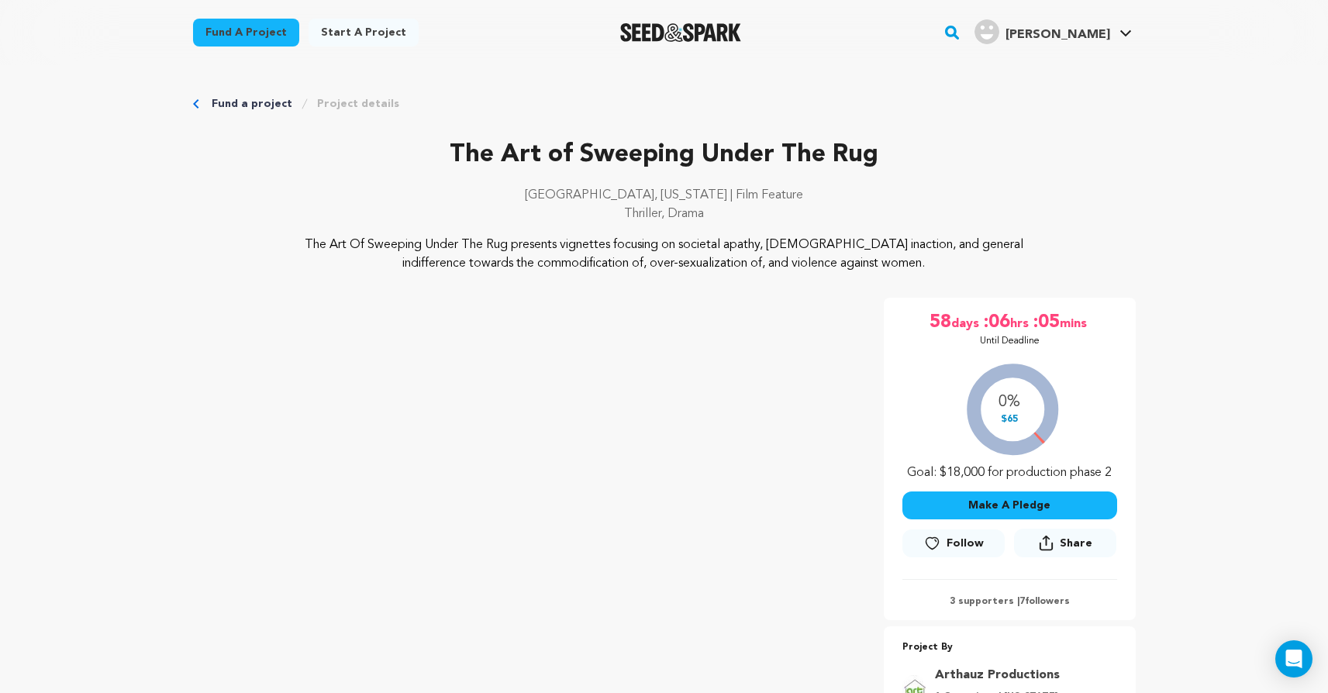
click at [969, 540] on span "Follow" at bounding box center [965, 544] width 37 height 16
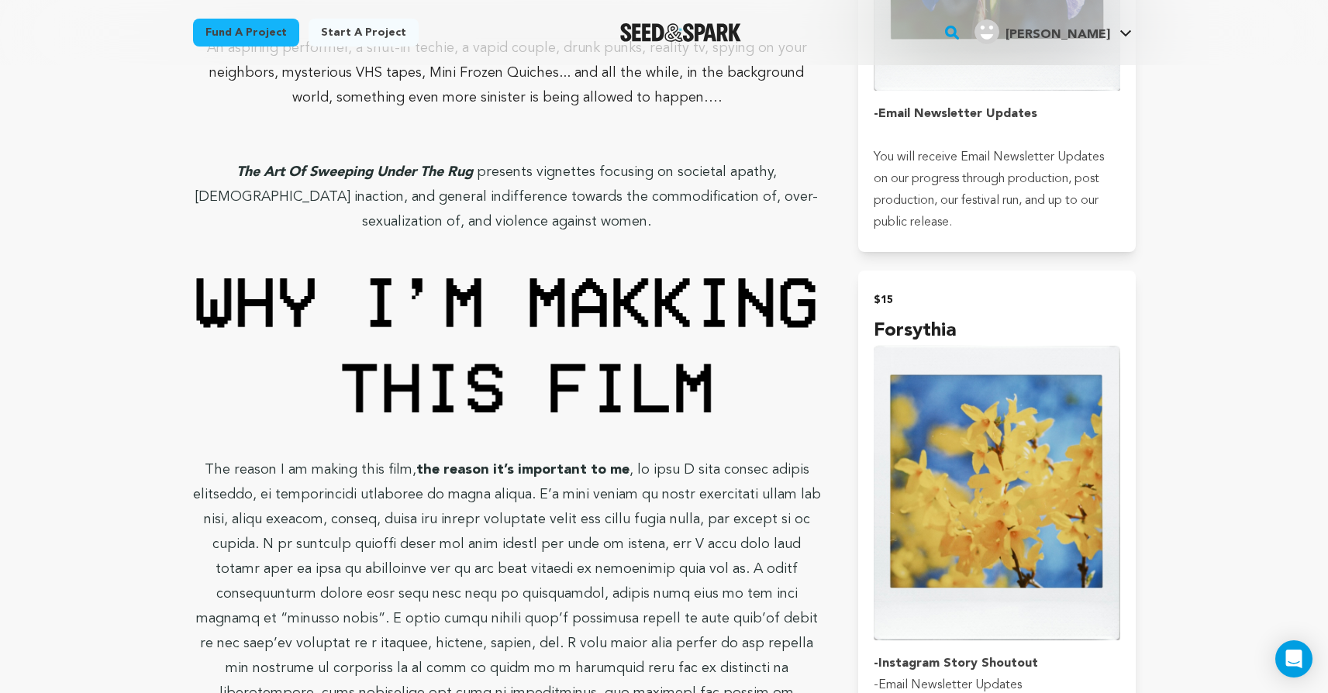
scroll to position [873, 0]
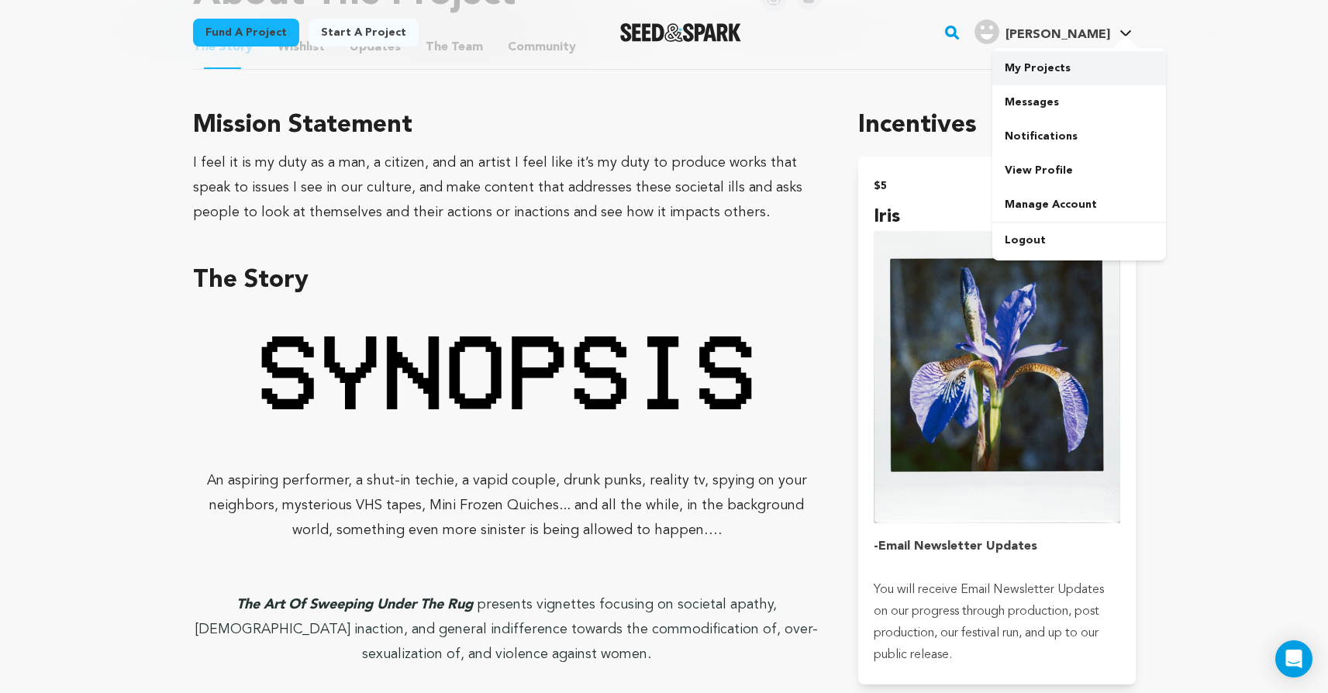
click at [1061, 68] on link "My Projects" at bounding box center [1080, 68] width 174 height 34
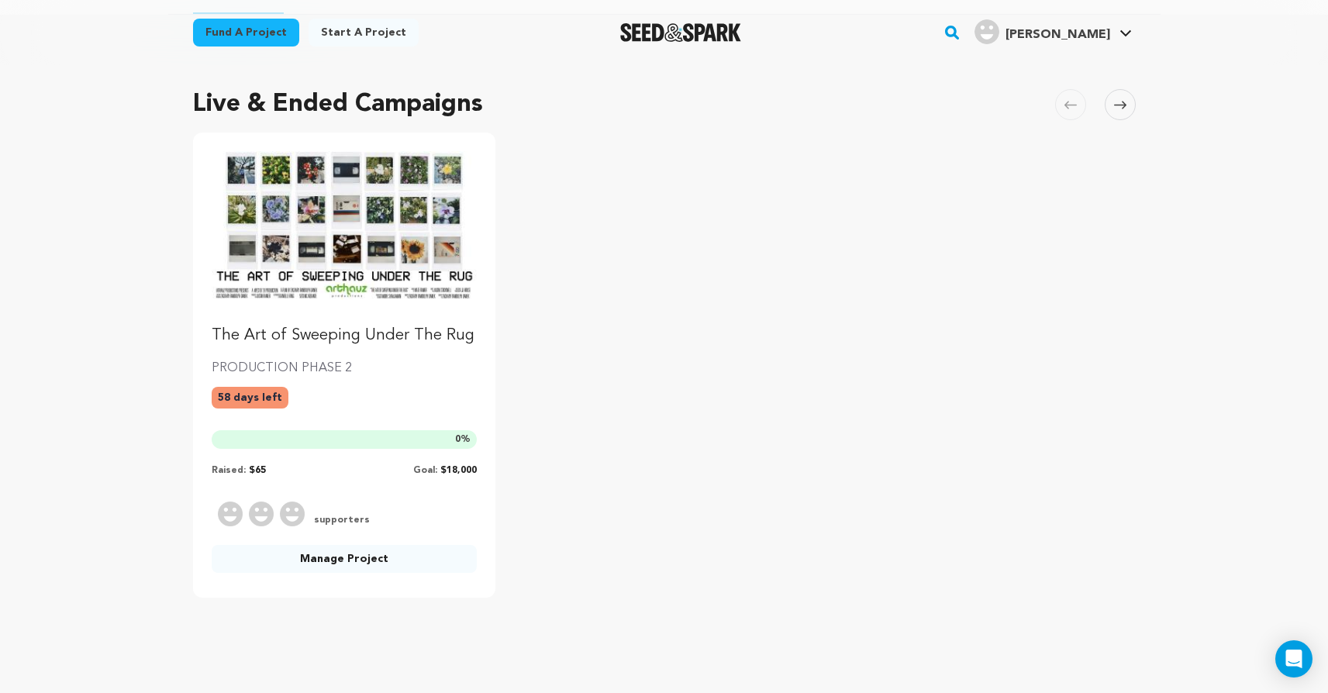
scroll to position [88, 0]
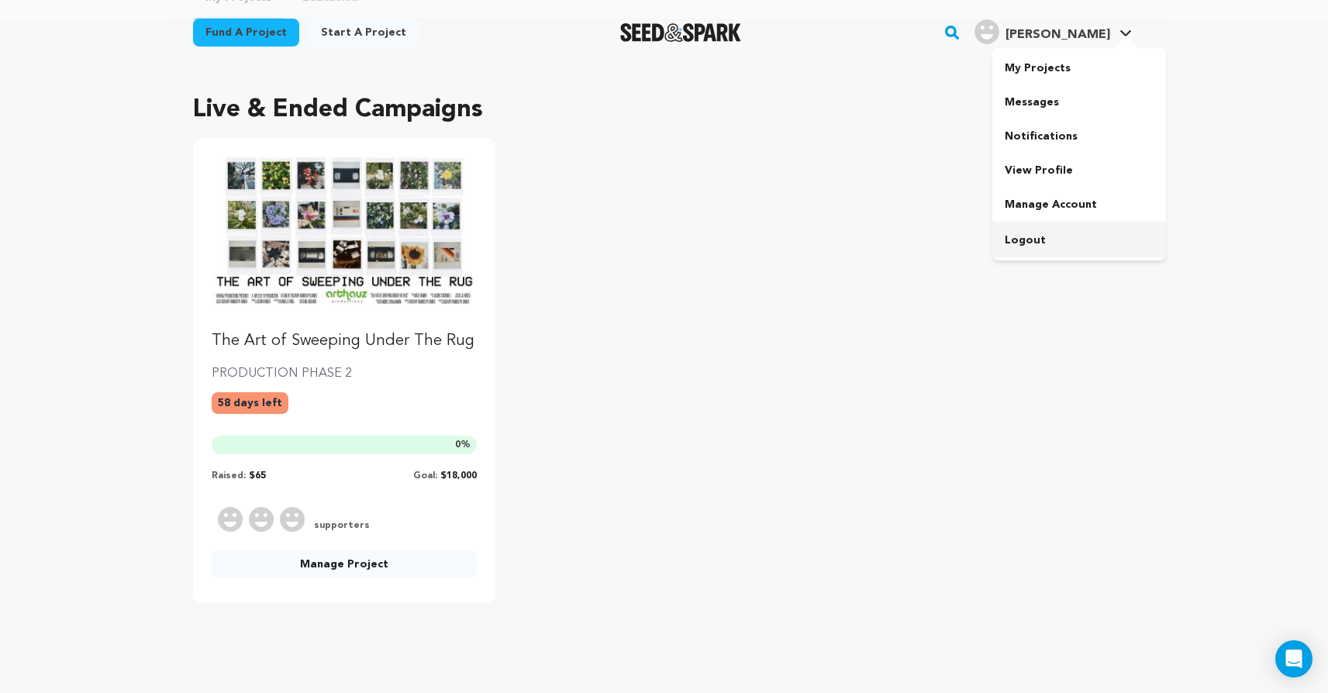
click at [1019, 235] on link "Logout" at bounding box center [1080, 240] width 174 height 34
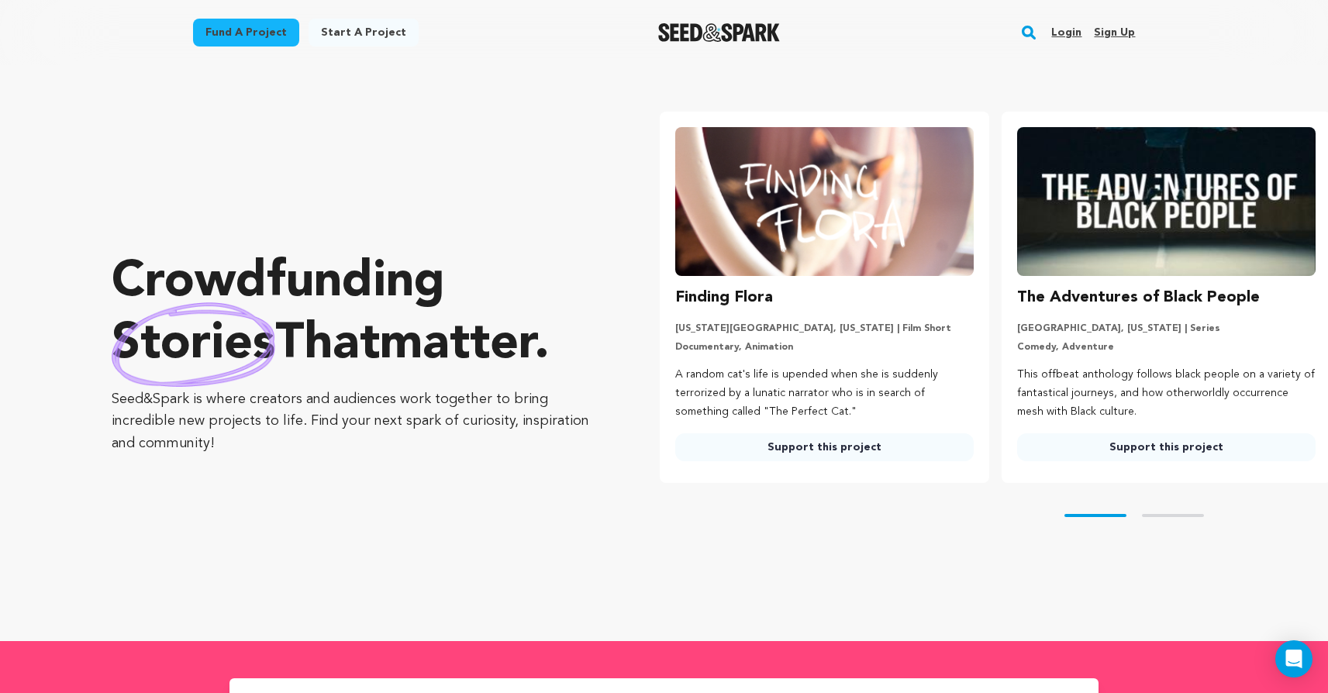
click at [1075, 36] on link "Login" at bounding box center [1067, 32] width 30 height 25
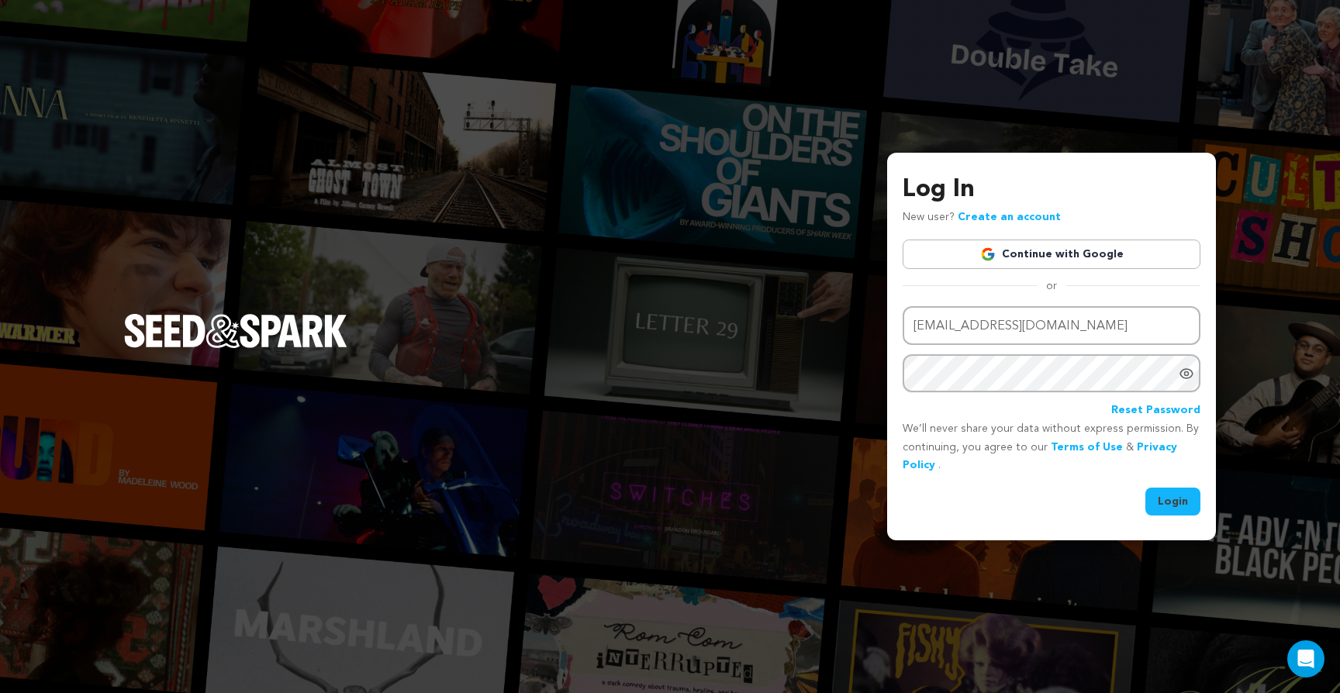
click at [1043, 303] on div "Log In New user? Create an account Continue with Google or Email address [EMAIL…" at bounding box center [1052, 343] width 298 height 345
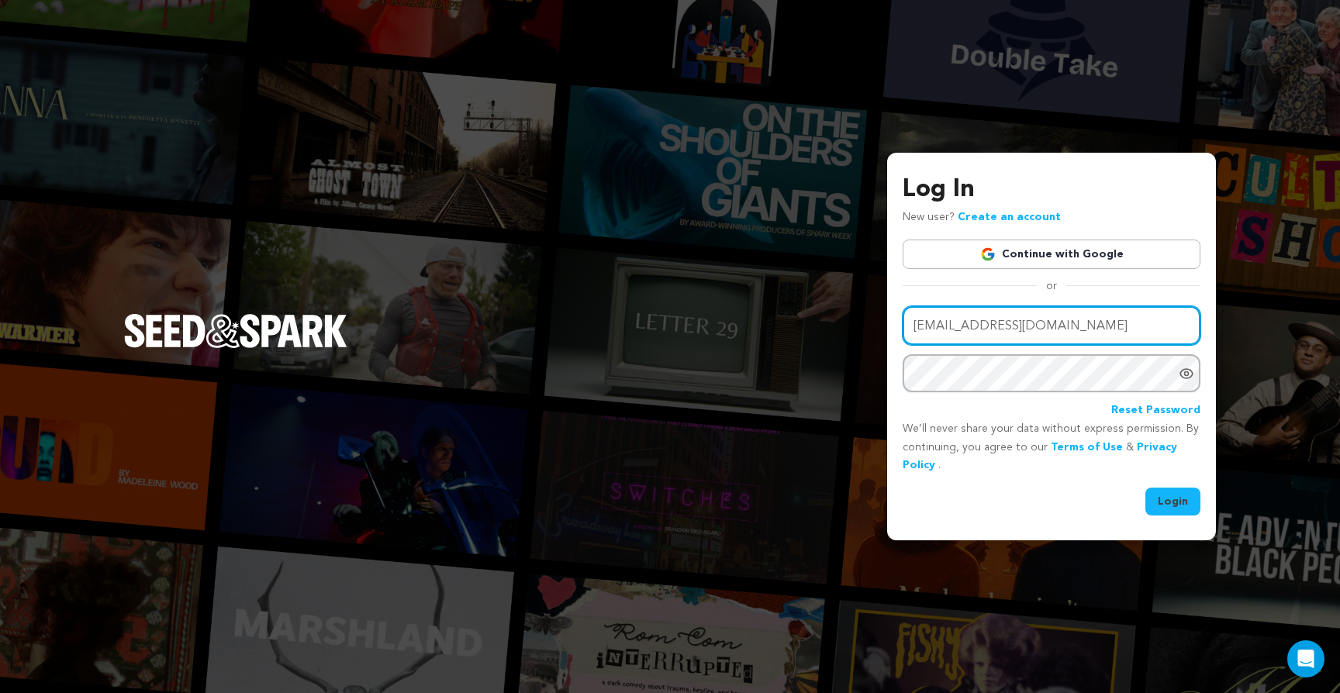
click at [1007, 336] on input "[EMAIL_ADDRESS][DOMAIN_NAME]" at bounding box center [1052, 326] width 298 height 40
type input "[EMAIL_ADDRESS][DOMAIN_NAME]"
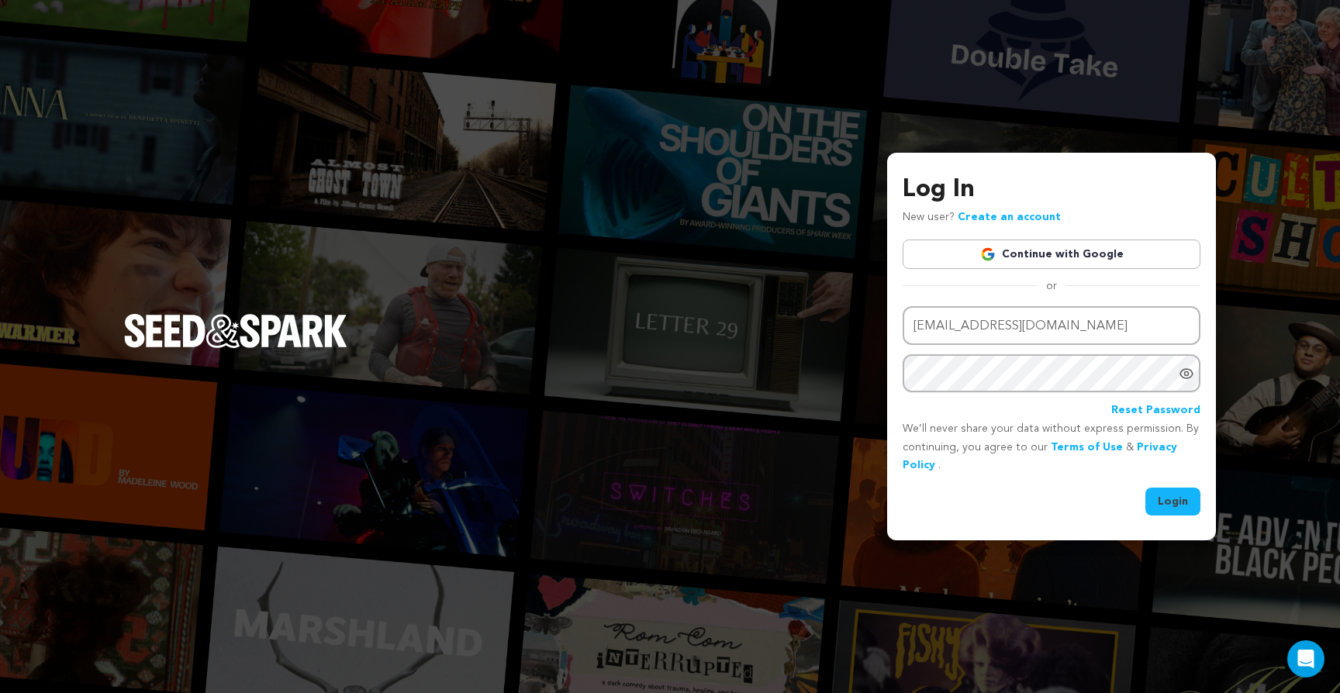
click at [1154, 506] on button "Login" at bounding box center [1172, 502] width 55 height 28
